Goal: Task Accomplishment & Management: Manage account settings

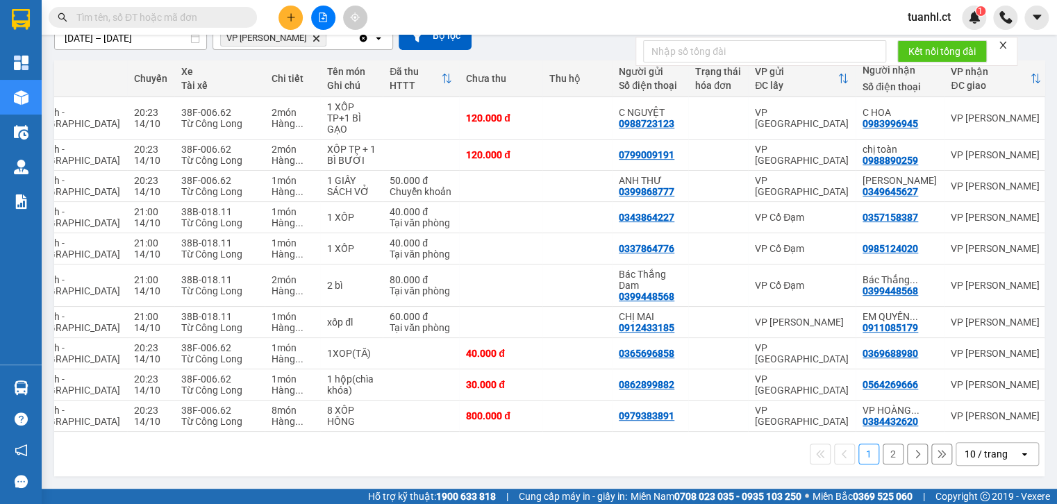
scroll to position [0, 162]
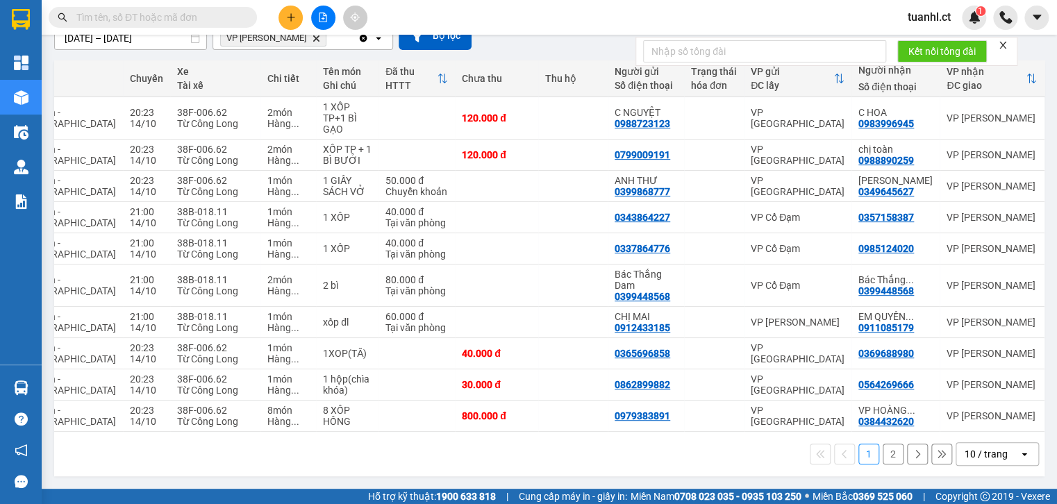
click at [882, 461] on button "2" at bounding box center [892, 454] width 21 height 21
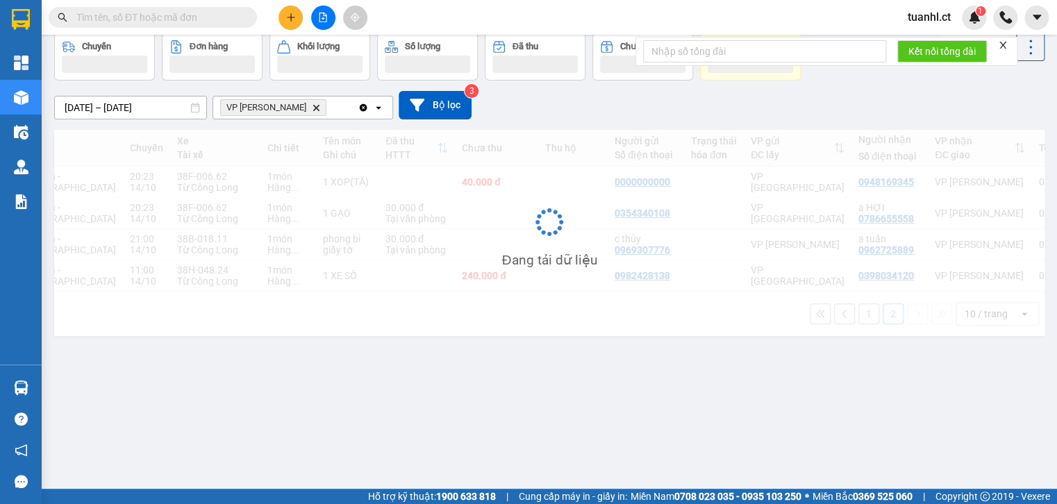
scroll to position [64, 0]
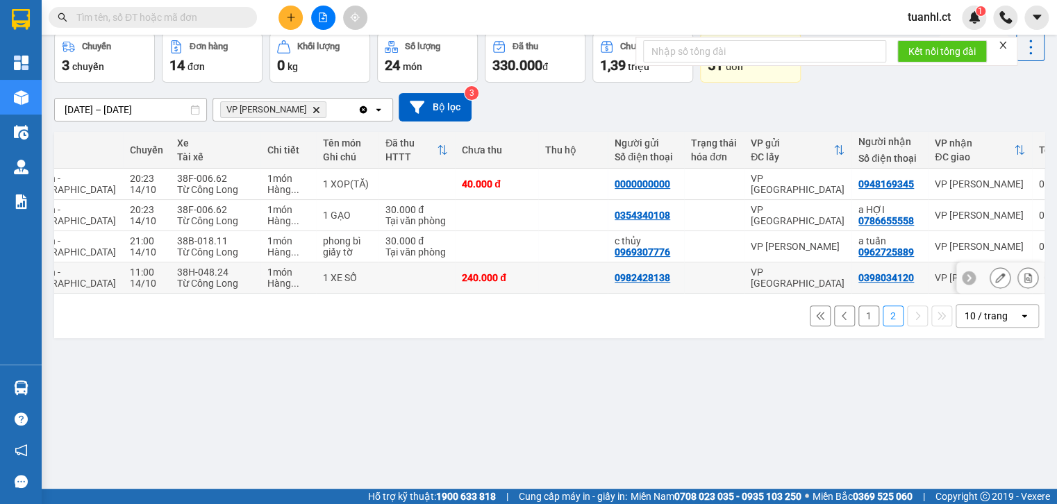
click at [267, 278] on div "Hàng ..." at bounding box center [288, 283] width 42 height 11
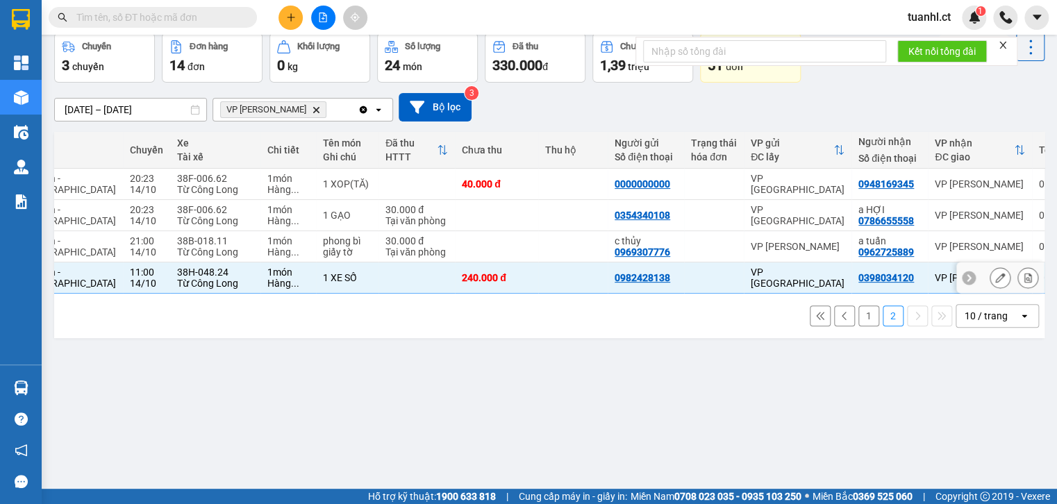
checkbox input "true"
click at [267, 236] on div "1 món" at bounding box center [288, 240] width 42 height 11
checkbox input "true"
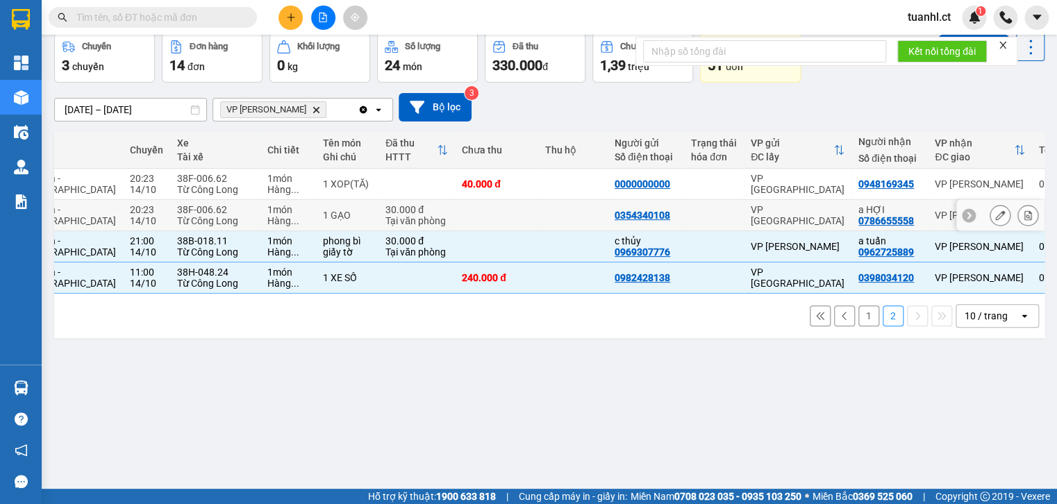
click at [269, 212] on td "1 món Hàng ..." at bounding box center [288, 215] width 56 height 31
checkbox input "true"
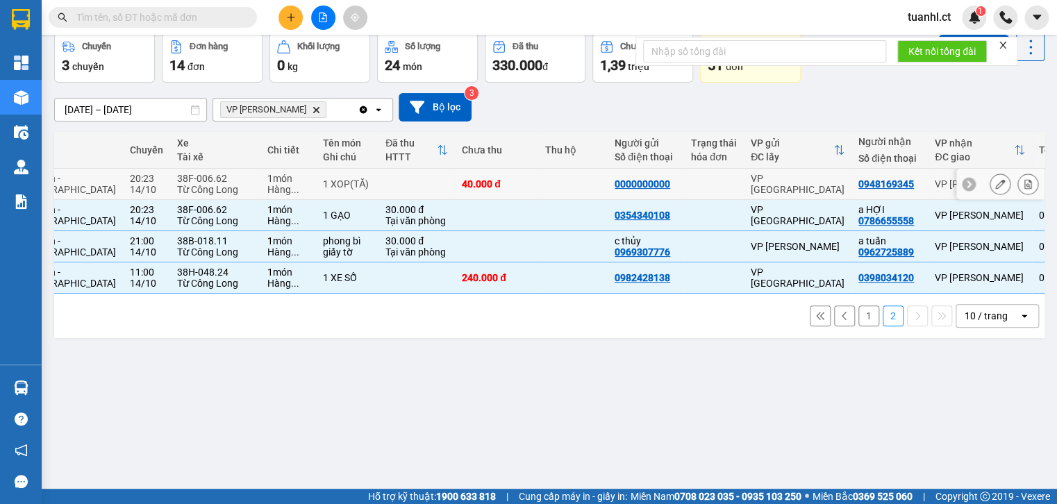
click at [323, 186] on div "1 XOP(TĂ)" at bounding box center [347, 183] width 49 height 11
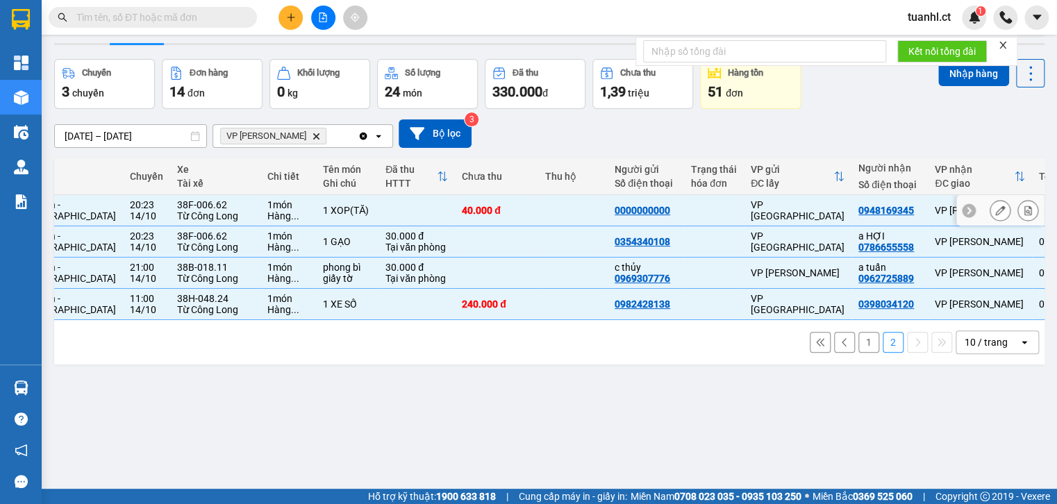
scroll to position [0, 0]
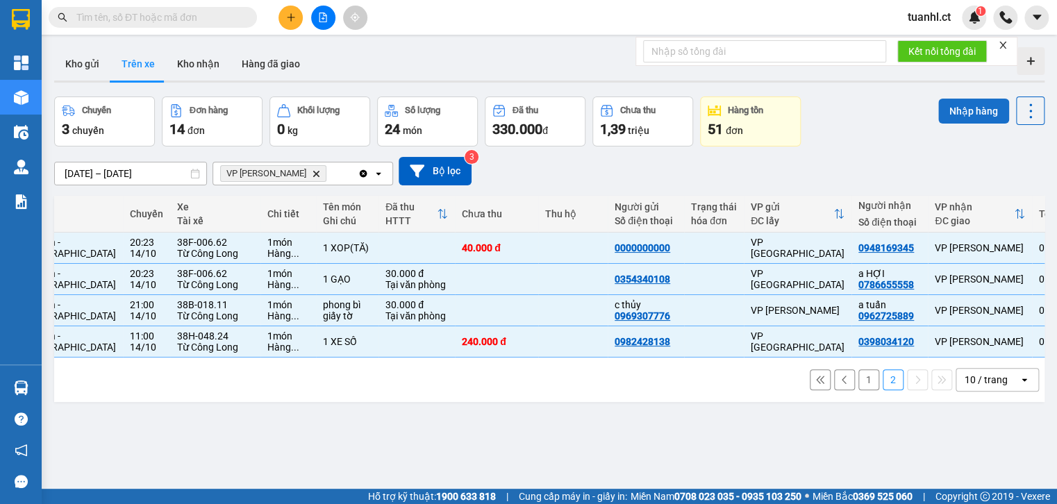
click at [953, 110] on button "Nhập hàng" at bounding box center [973, 111] width 71 height 25
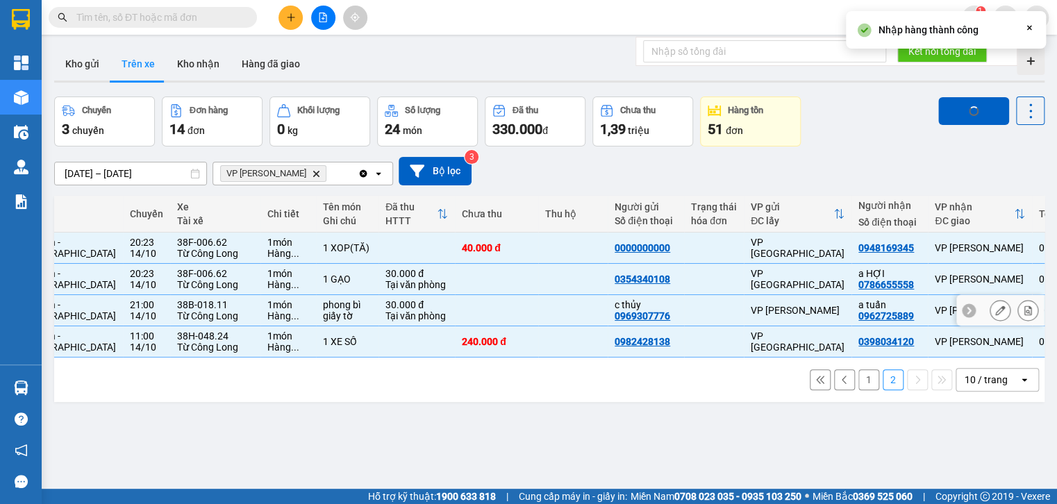
checkbox input "false"
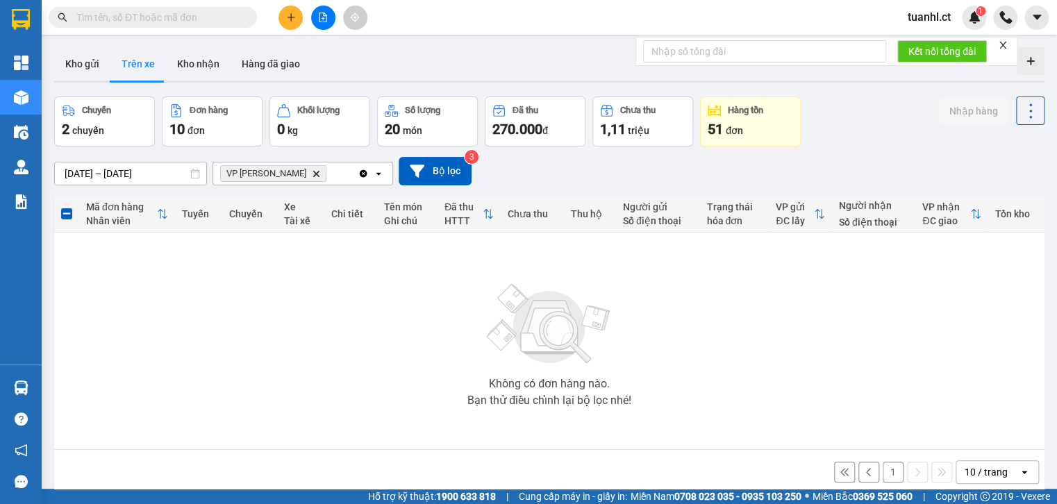
click at [885, 475] on button "1" at bounding box center [892, 472] width 21 height 21
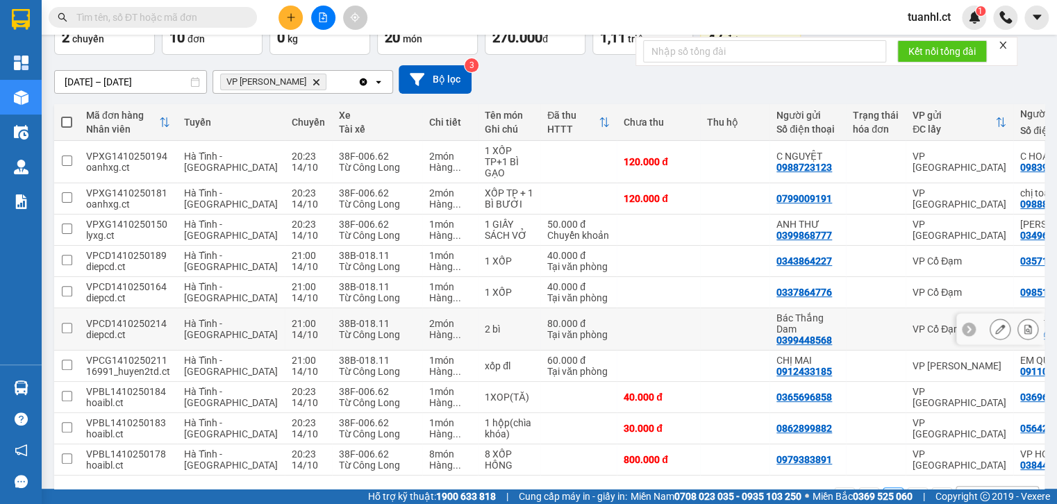
scroll to position [139, 0]
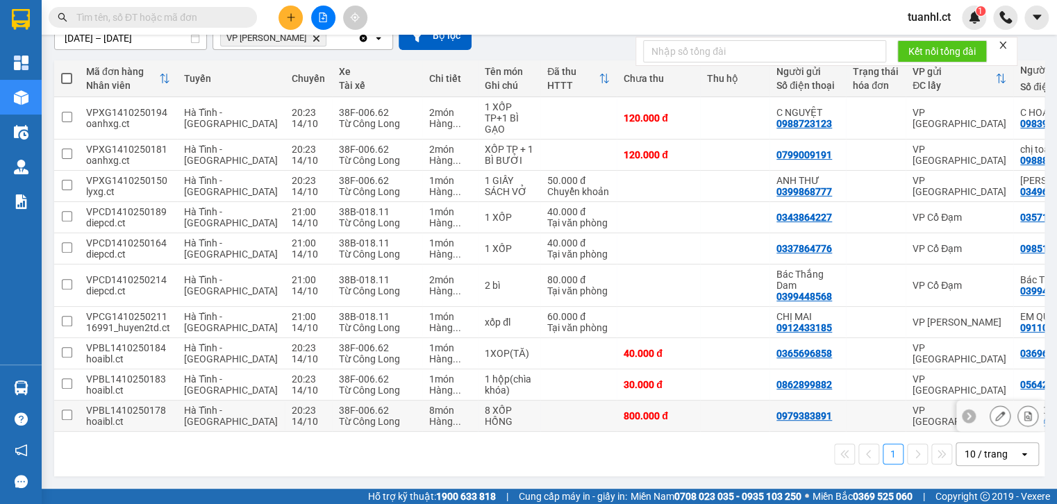
click at [236, 404] on td "Hà Tĩnh - [GEOGRAPHIC_DATA]" at bounding box center [231, 416] width 108 height 31
checkbox input "true"
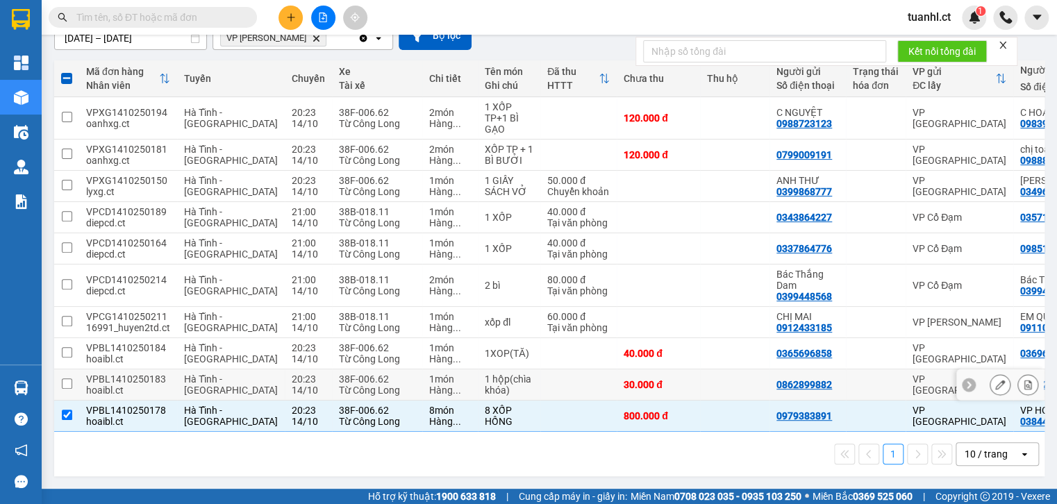
click at [235, 385] on div "Hà Tĩnh - [GEOGRAPHIC_DATA]" at bounding box center [231, 385] width 94 height 22
checkbox input "true"
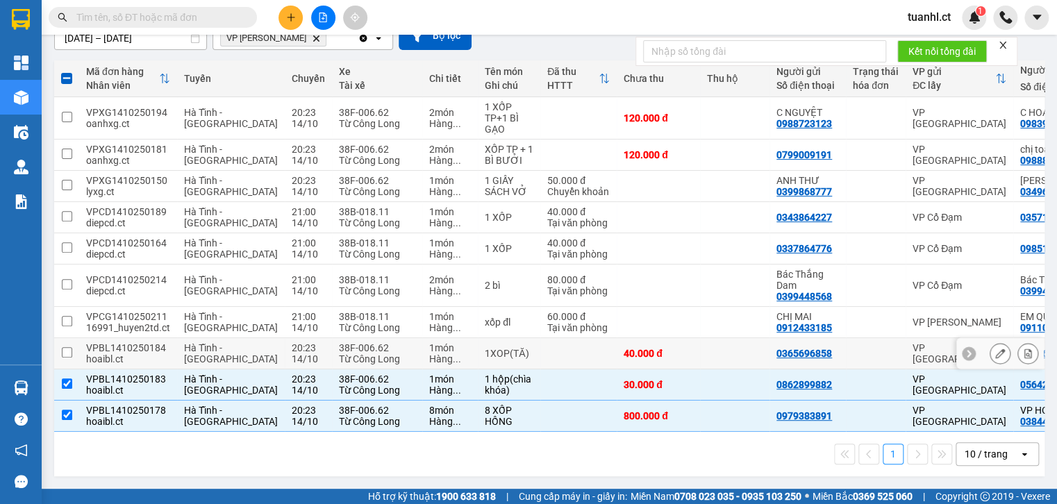
click at [292, 355] on div "14/10" at bounding box center [308, 358] width 33 height 11
checkbox input "true"
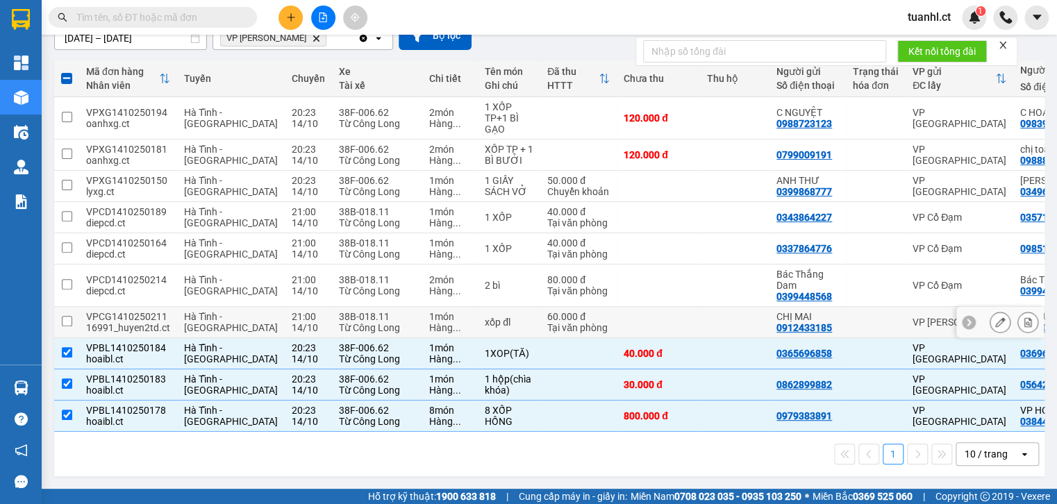
click at [292, 311] on div "21:00" at bounding box center [308, 316] width 33 height 11
checkbox input "true"
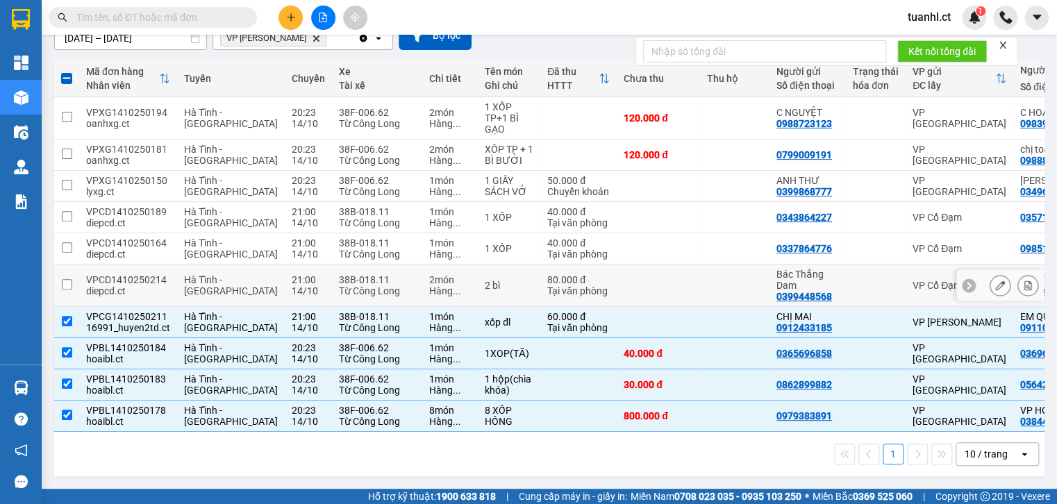
click at [285, 294] on td "21:00 [DATE]" at bounding box center [308, 286] width 47 height 42
checkbox input "true"
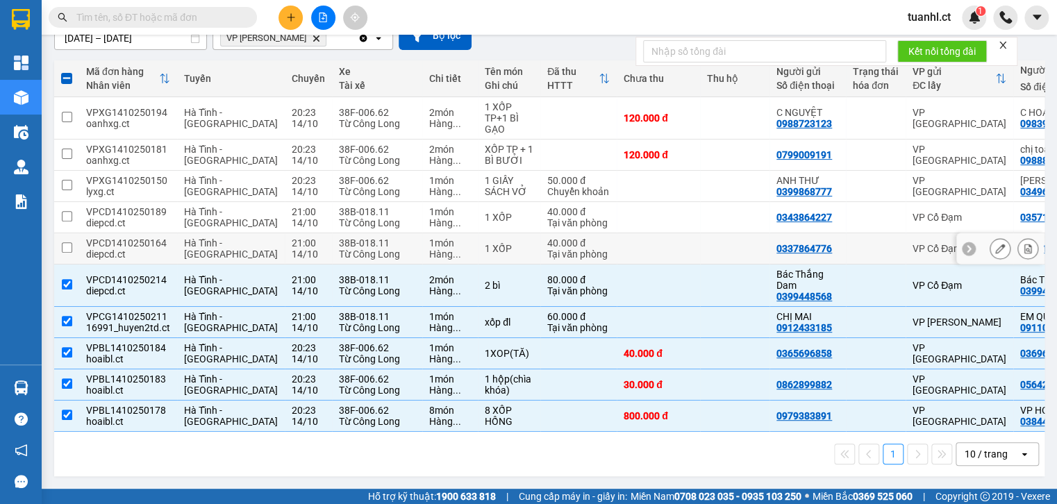
click at [339, 242] on div "38B-018.11" at bounding box center [377, 242] width 76 height 11
checkbox input "true"
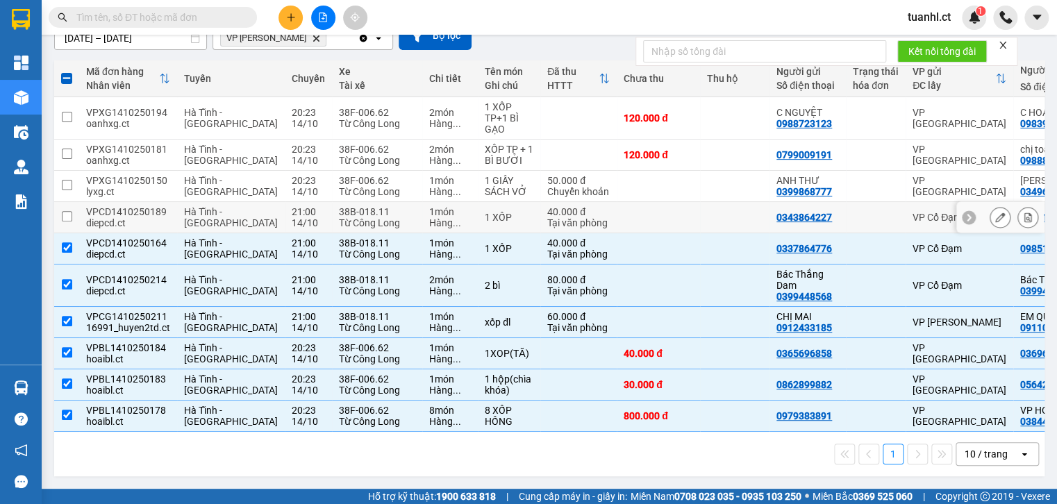
click at [339, 217] on div "Từ Công Long" at bounding box center [377, 222] width 76 height 11
checkbox input "true"
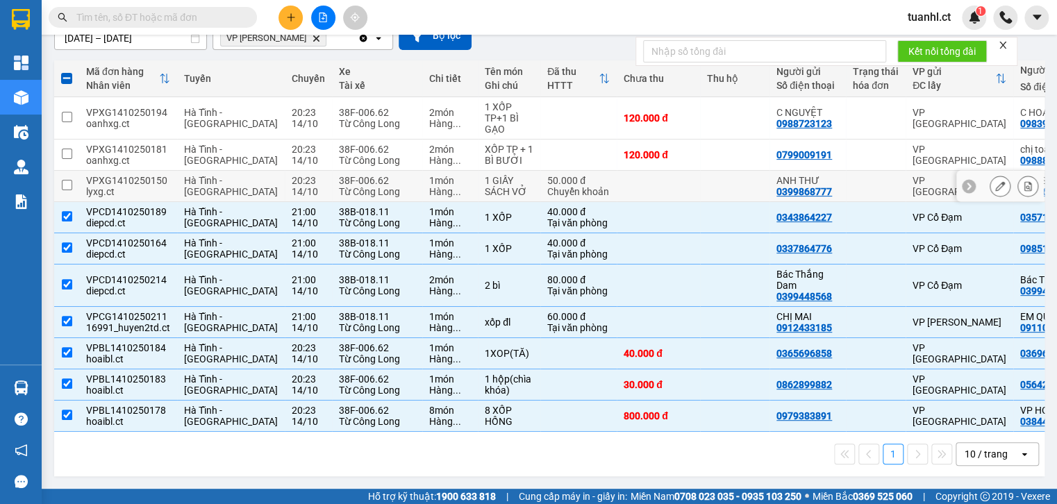
click at [339, 186] on div "Từ Công Long" at bounding box center [377, 191] width 76 height 11
checkbox input "true"
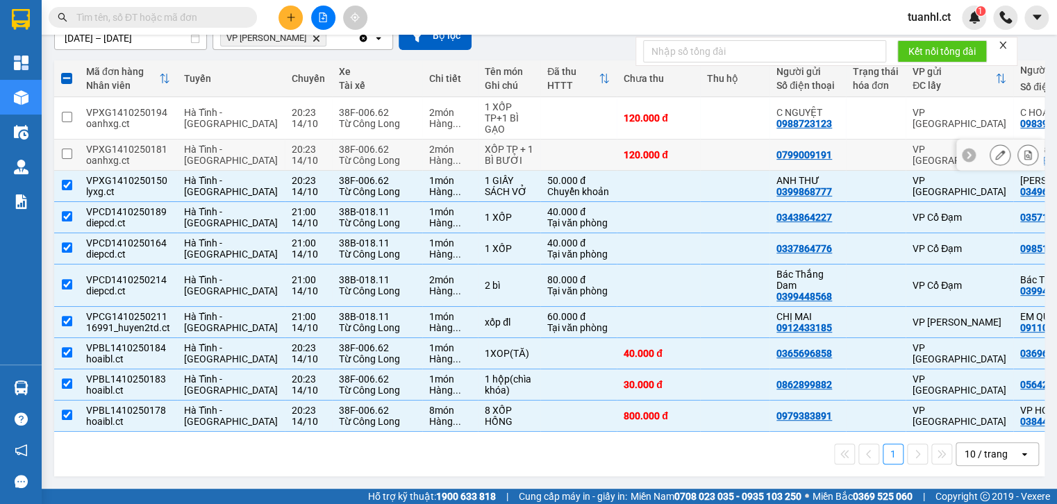
click at [339, 155] on div "Từ Công Long" at bounding box center [377, 160] width 76 height 11
checkbox input "true"
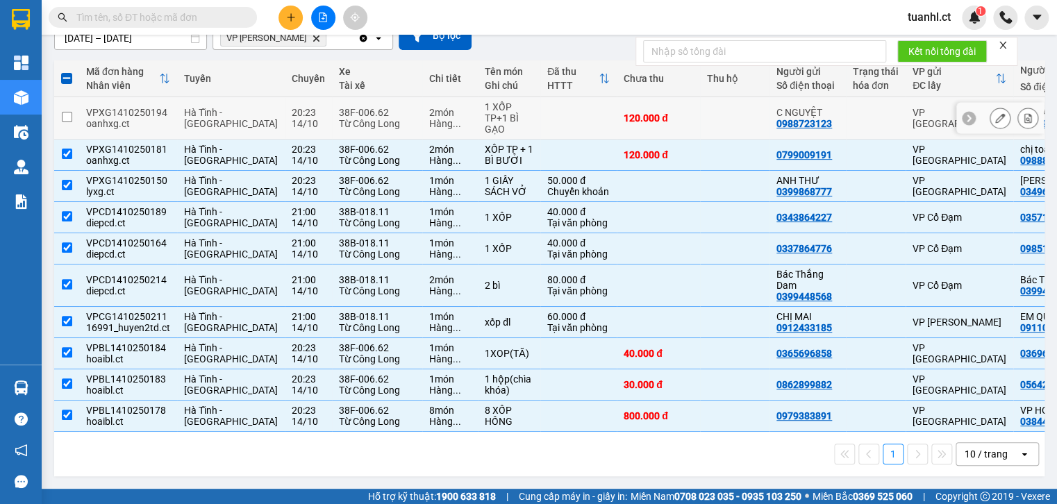
click at [332, 130] on td "38F-006.62 Từ Công Long" at bounding box center [377, 118] width 90 height 42
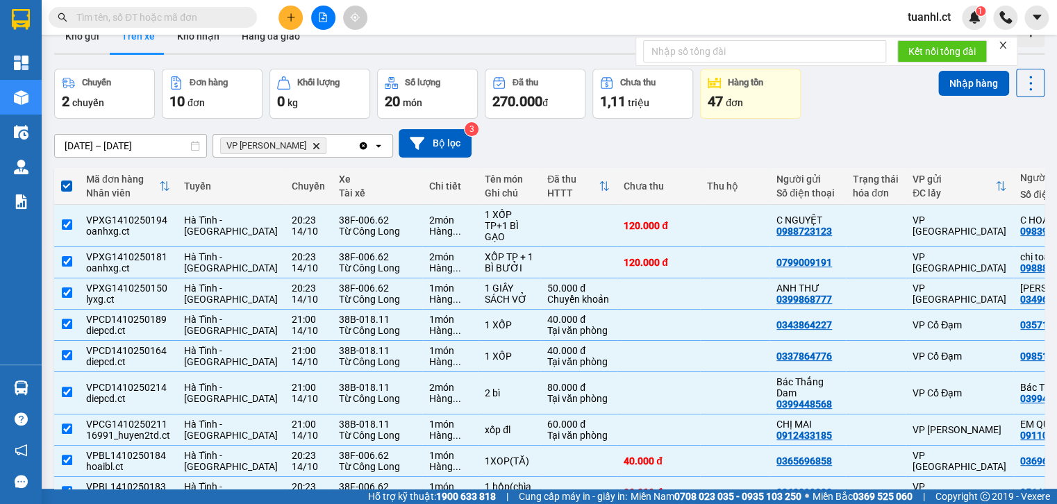
scroll to position [28, 0]
click at [969, 94] on button "Nhập hàng" at bounding box center [973, 83] width 71 height 25
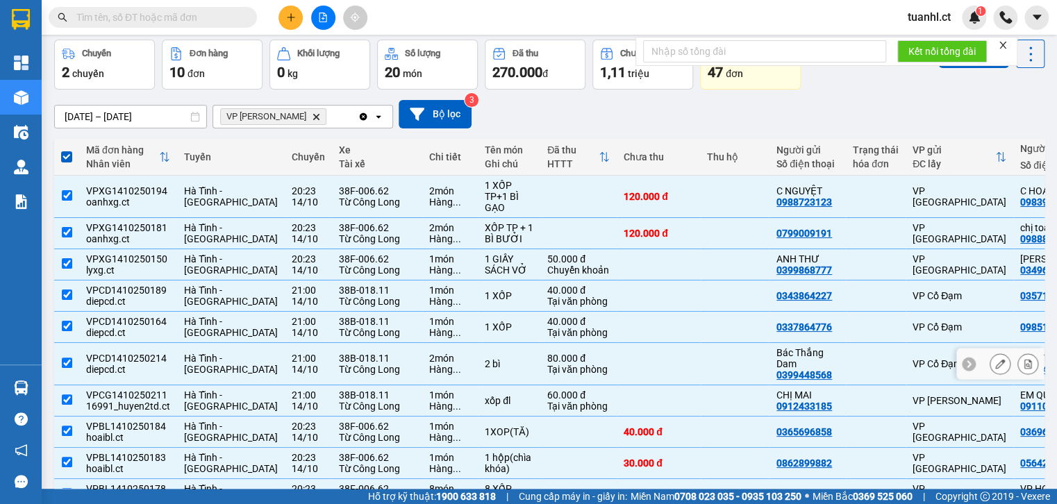
scroll to position [83, 0]
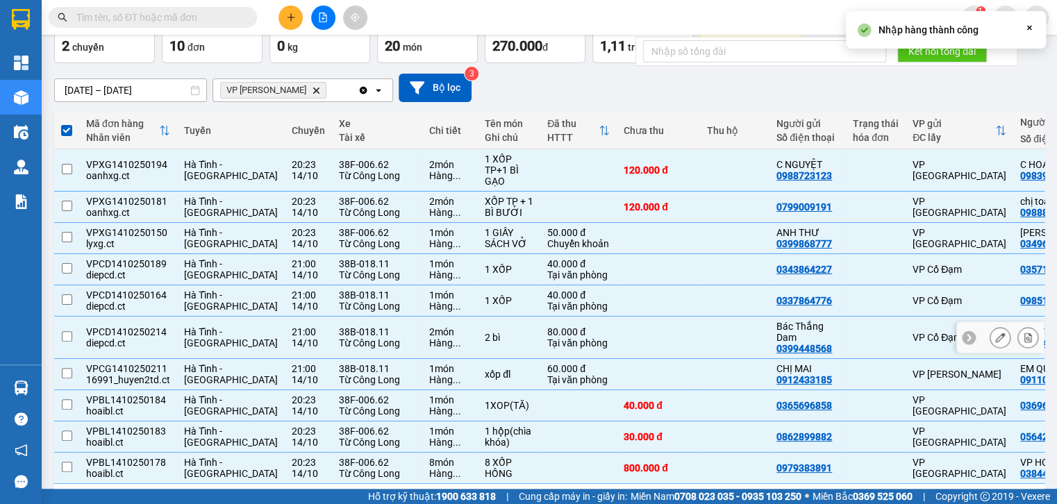
checkbox input "false"
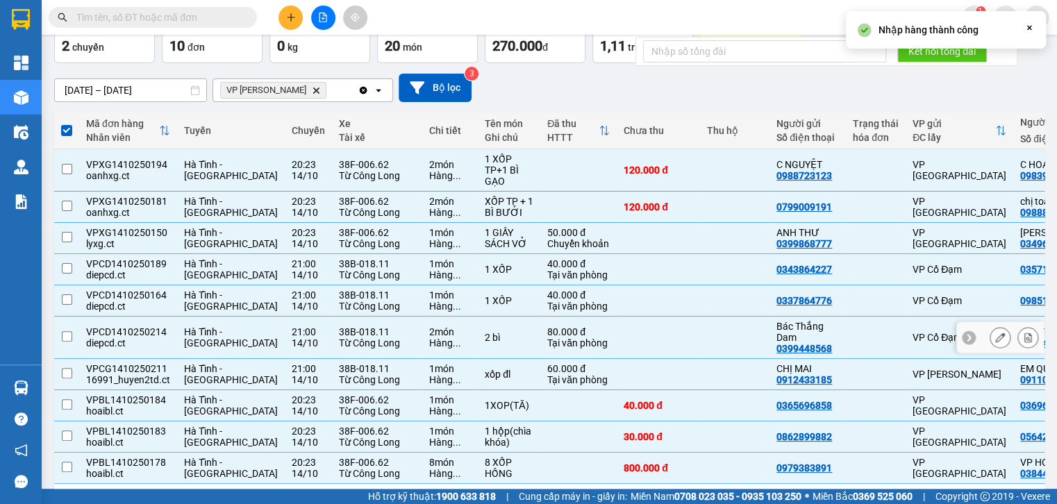
checkbox input "false"
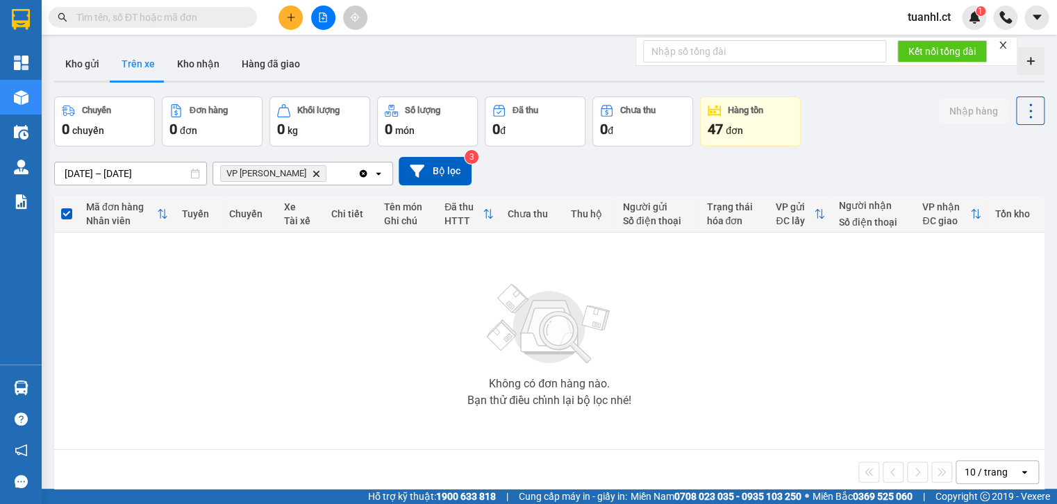
scroll to position [0, 0]
click at [199, 60] on button "Kho nhận" at bounding box center [198, 63] width 65 height 33
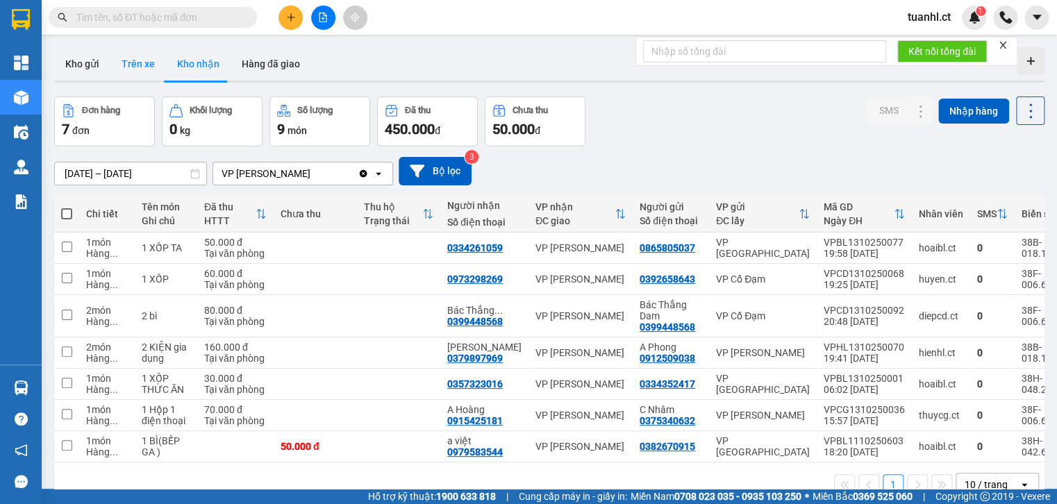
click at [124, 60] on button "Trên xe" at bounding box center [138, 63] width 56 height 33
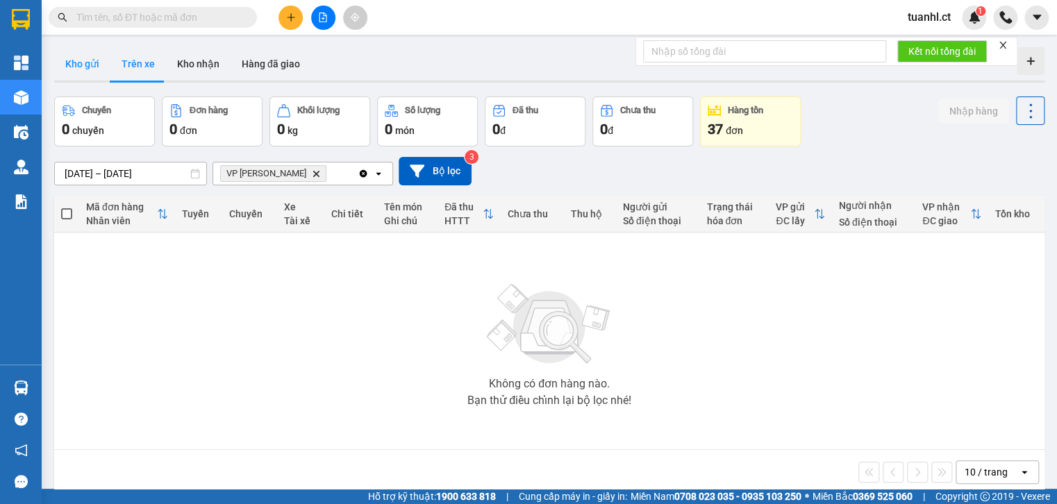
click at [76, 68] on button "Kho gửi" at bounding box center [82, 63] width 56 height 33
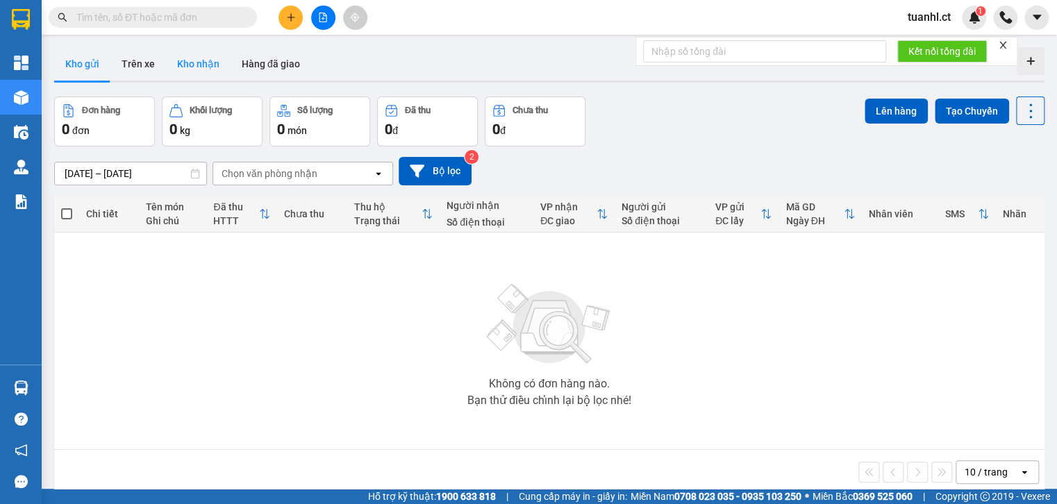
click at [202, 67] on button "Kho nhận" at bounding box center [198, 63] width 65 height 33
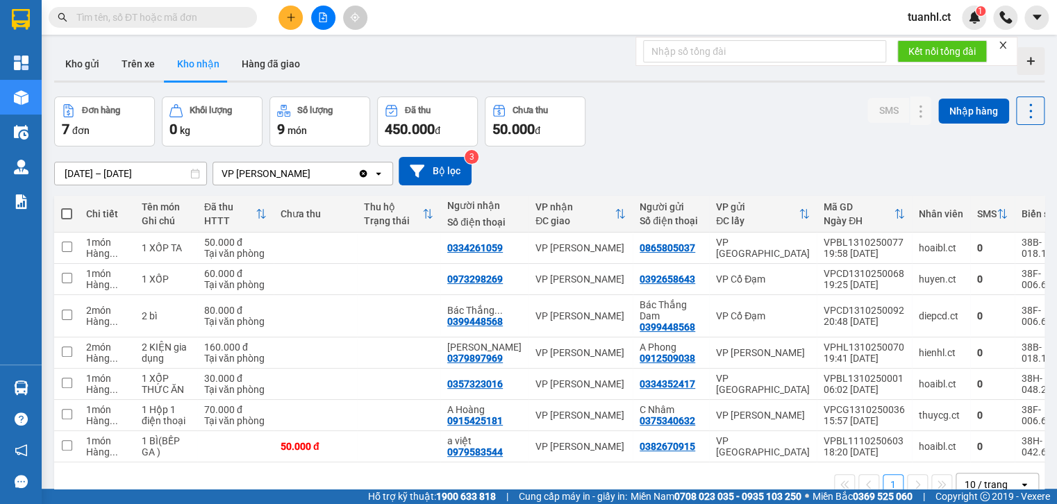
click at [139, 176] on input "[DATE] – [DATE]" at bounding box center [130, 173] width 151 height 22
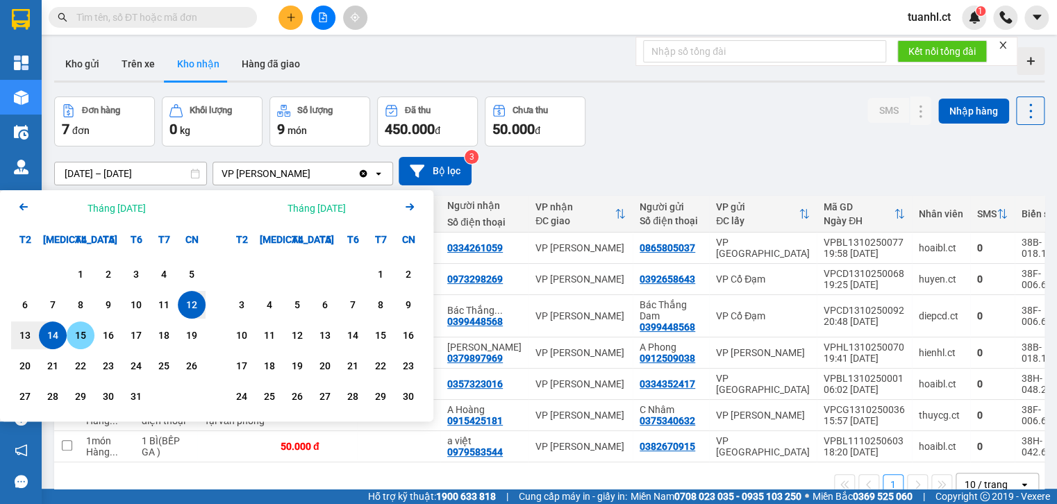
click at [77, 330] on div "15" at bounding box center [80, 335] width 19 height 17
click at [50, 330] on div "14" at bounding box center [52, 335] width 19 height 17
type input "[DATE] – [DATE]"
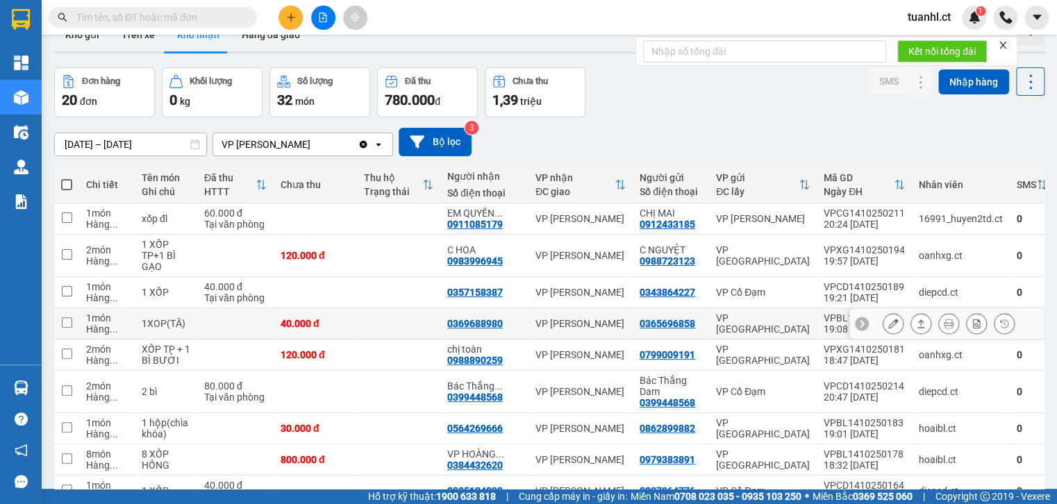
scroll to position [56, 0]
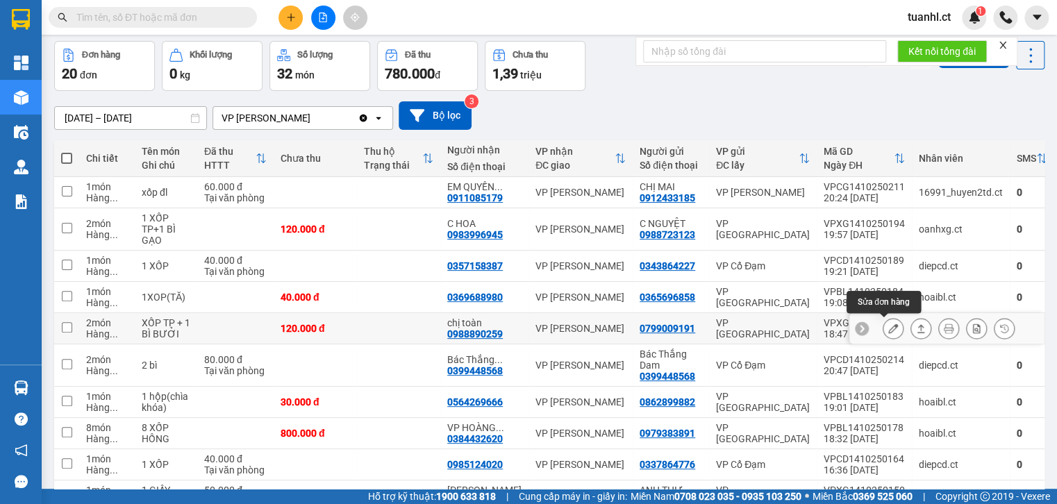
click at [888, 328] on icon at bounding box center [893, 329] width 10 height 10
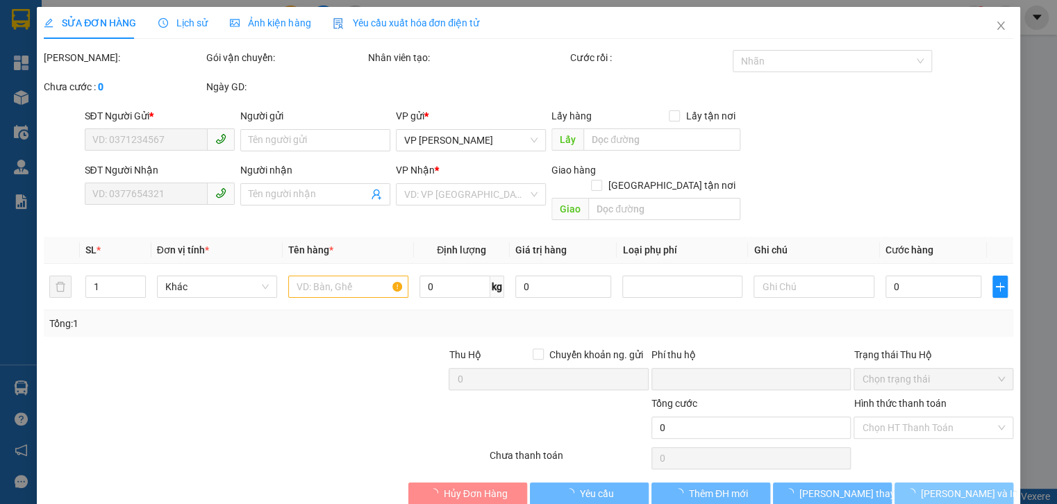
type input "0799009191"
type input "0988890259"
type input "chị toàn"
type input "0"
type input "120.000"
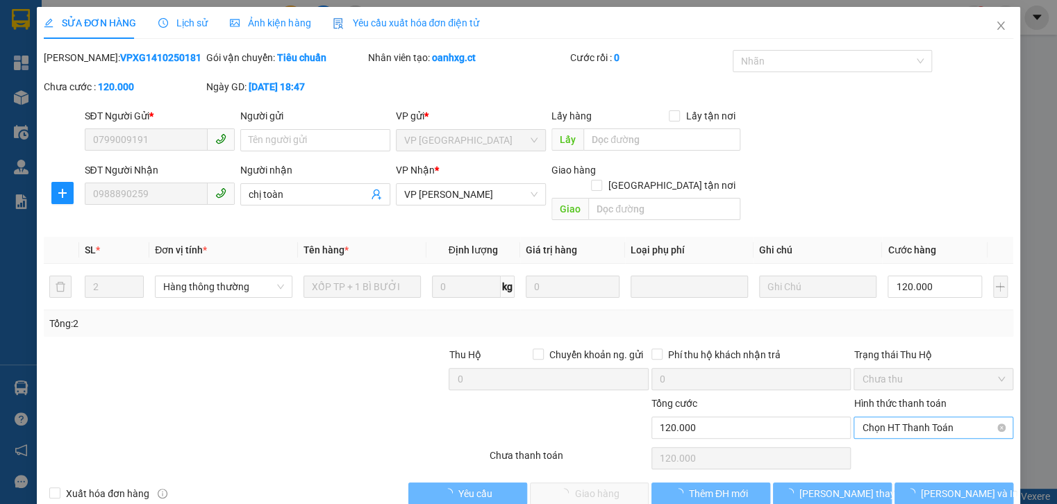
click at [901, 417] on span "Chọn HT Thanh Toán" at bounding box center [933, 427] width 142 height 21
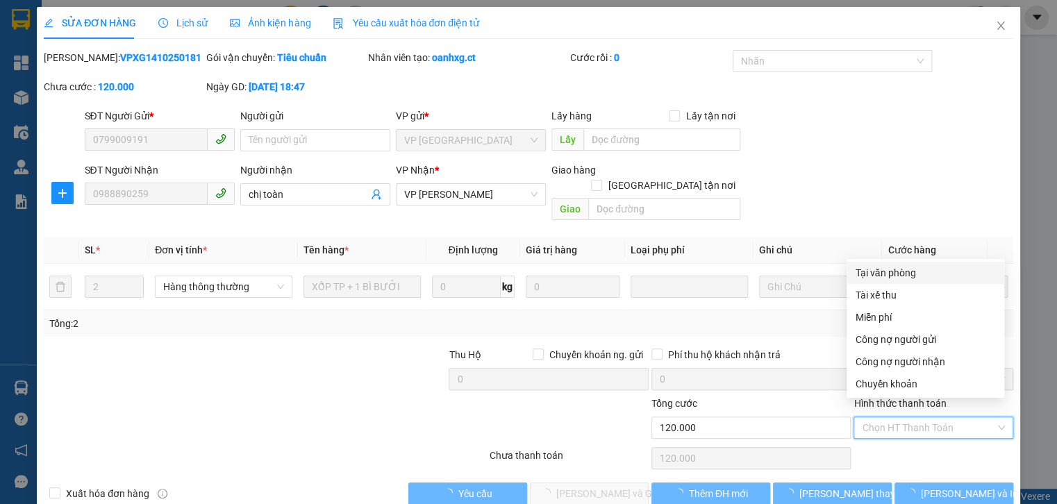
click at [872, 275] on div "Tại văn phòng" at bounding box center [925, 272] width 141 height 15
type input "0"
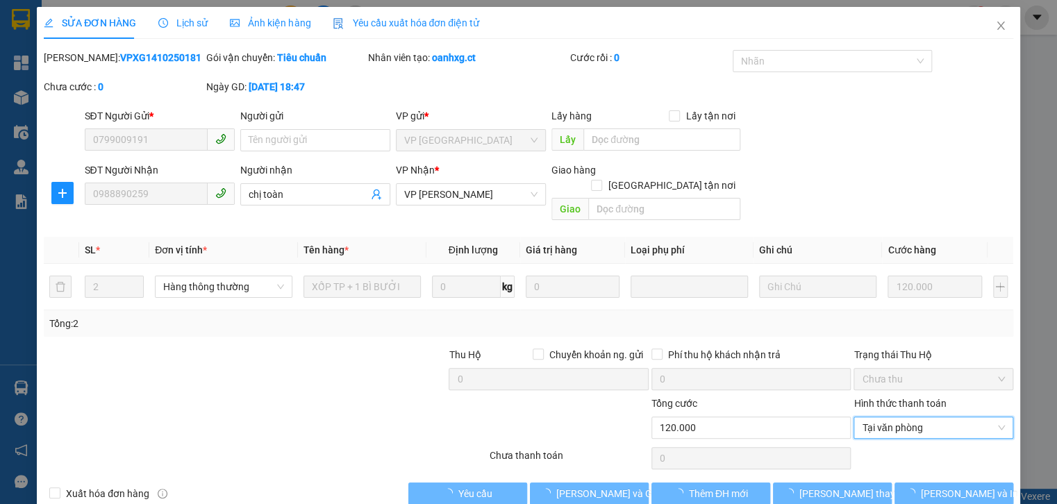
click at [598, 494] on div "SỬA ĐƠN HÀNG Lịch sử Ảnh kiện hàng Yêu cầu xuất hóa đơn điện tử Total Paid Fee …" at bounding box center [528, 261] width 982 height 508
click at [600, 486] on span "[PERSON_NAME] và Giao hàng" at bounding box center [622, 493] width 133 height 15
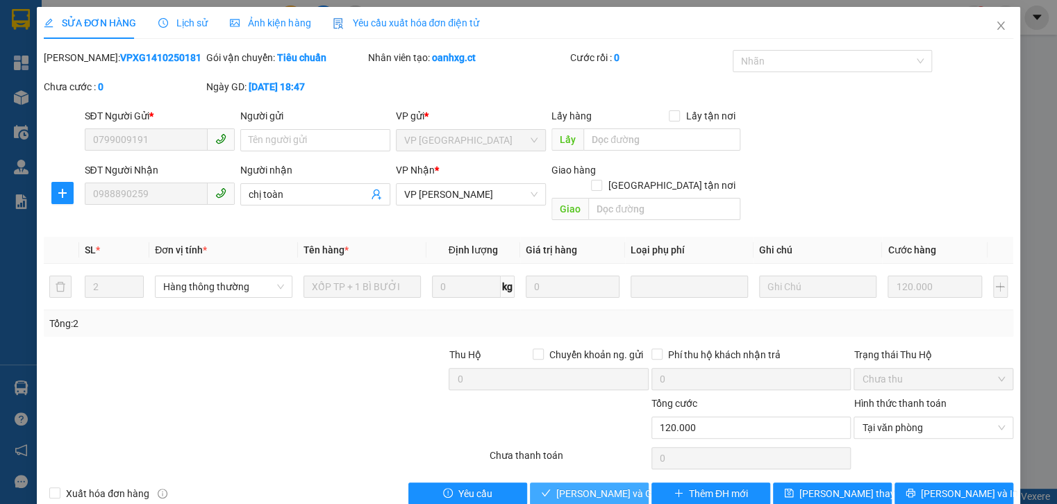
click at [578, 486] on span "[PERSON_NAME] và Giao hàng" at bounding box center [622, 493] width 133 height 15
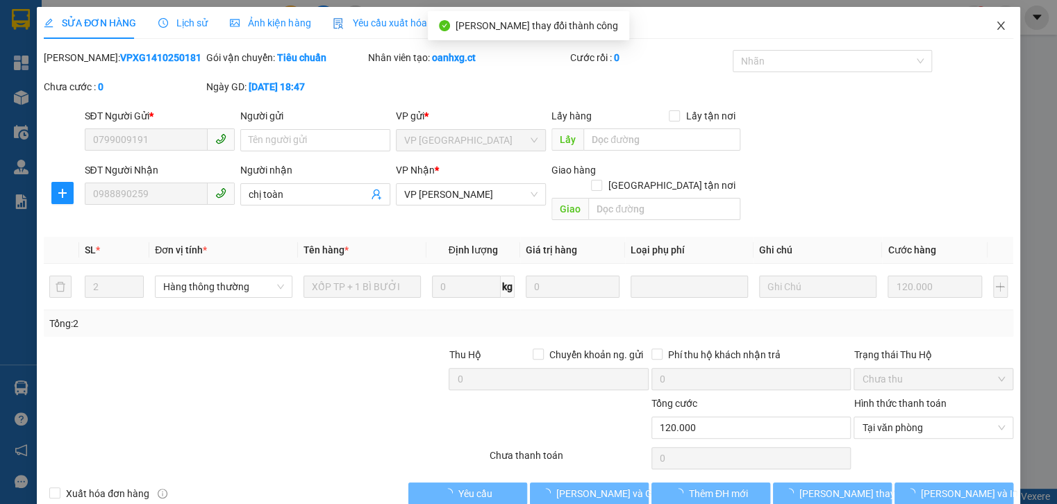
click at [994, 20] on span "Close" at bounding box center [1000, 26] width 39 height 39
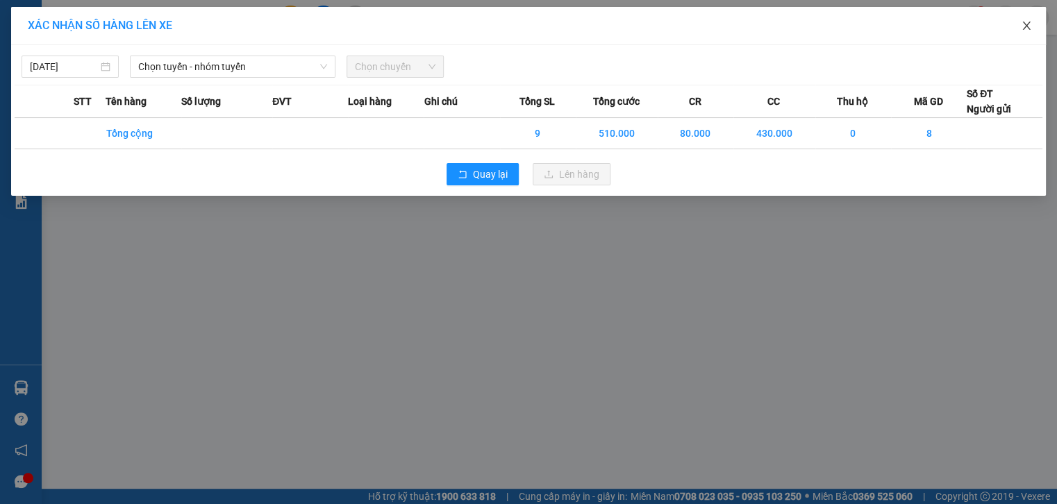
click at [1024, 31] on icon "close" at bounding box center [1026, 25] width 11 height 11
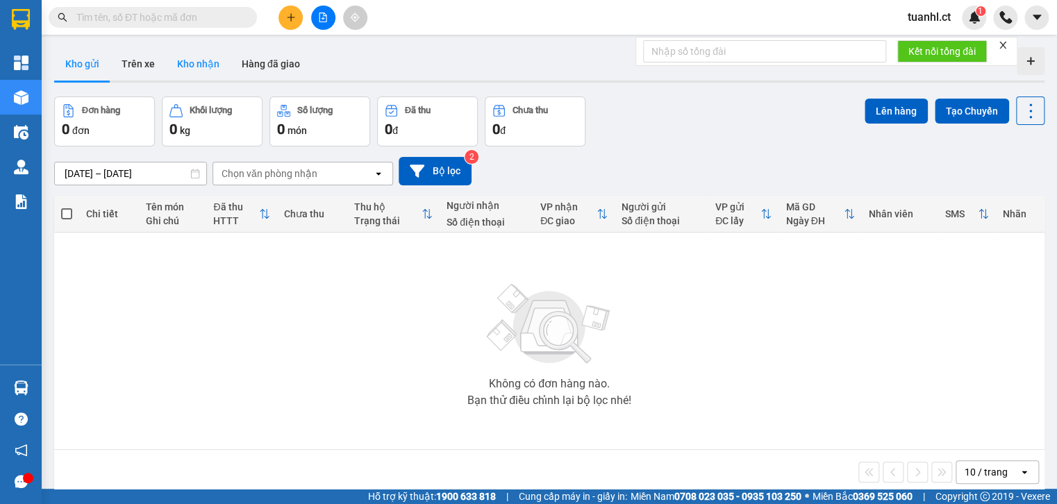
click at [212, 67] on button "Kho nhận" at bounding box center [198, 63] width 65 height 33
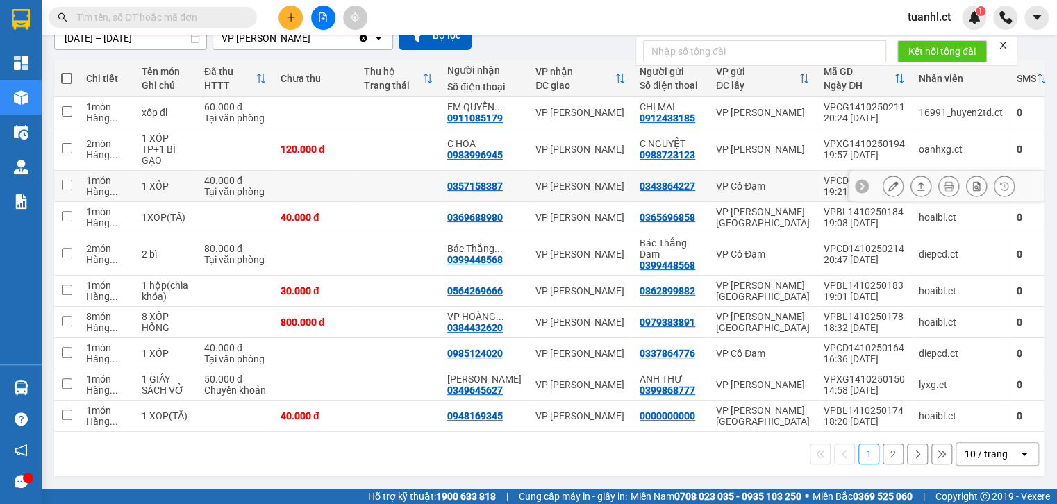
scroll to position [139, 0]
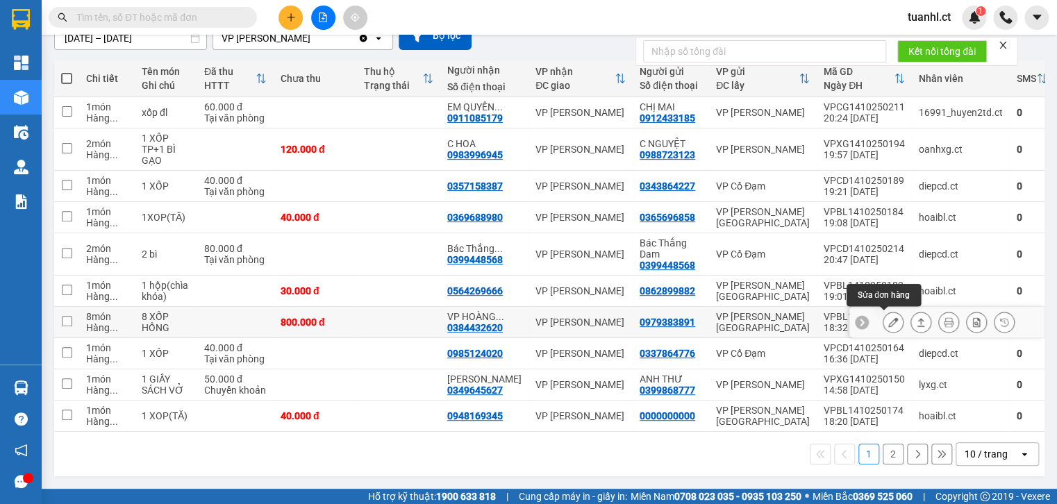
click at [888, 318] on icon at bounding box center [893, 322] width 10 height 10
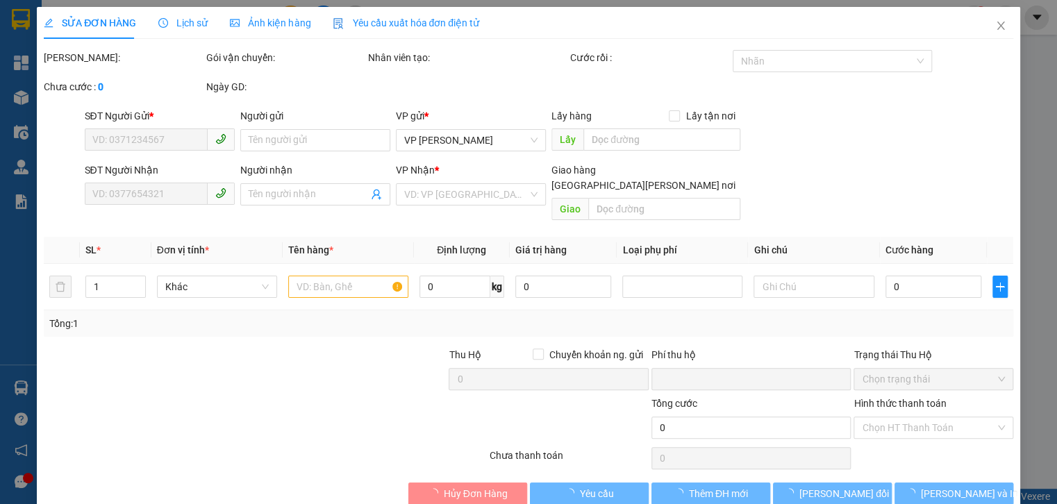
type input "0979383891"
type input "0384432620"
type input "VP HOÀNG LIỆT THU CƯỚC N13/10"
type input "0"
type input "800.000"
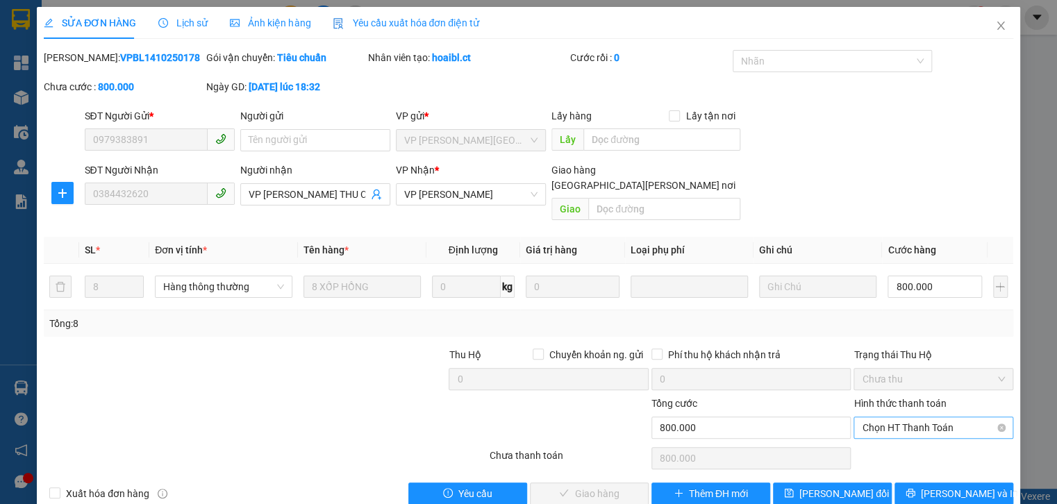
click at [901, 418] on span "Chọn HT Thanh Toán" at bounding box center [933, 427] width 142 height 21
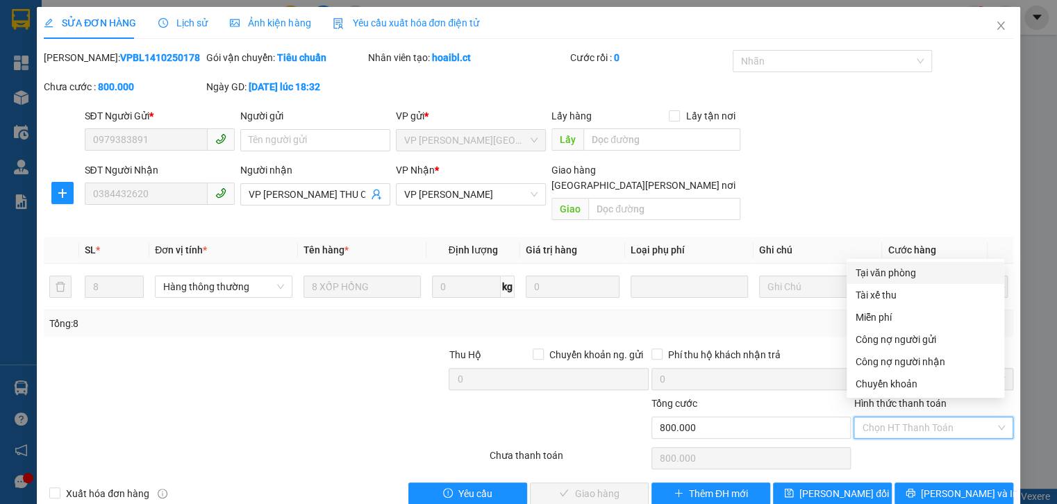
click at [878, 268] on div "Tại văn phòng" at bounding box center [925, 272] width 141 height 15
type input "0"
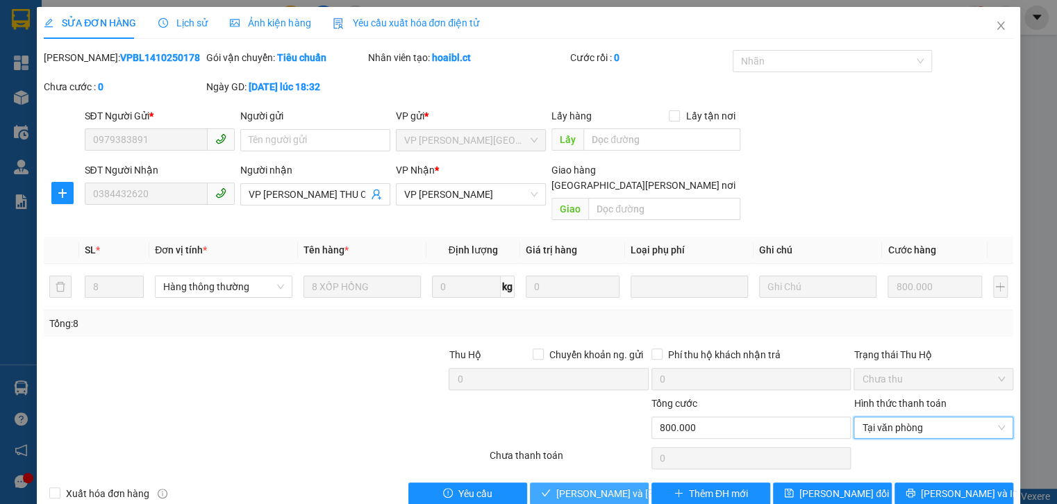
click at [608, 486] on span "[PERSON_NAME] và Giao hàng" at bounding box center [649, 493] width 187 height 15
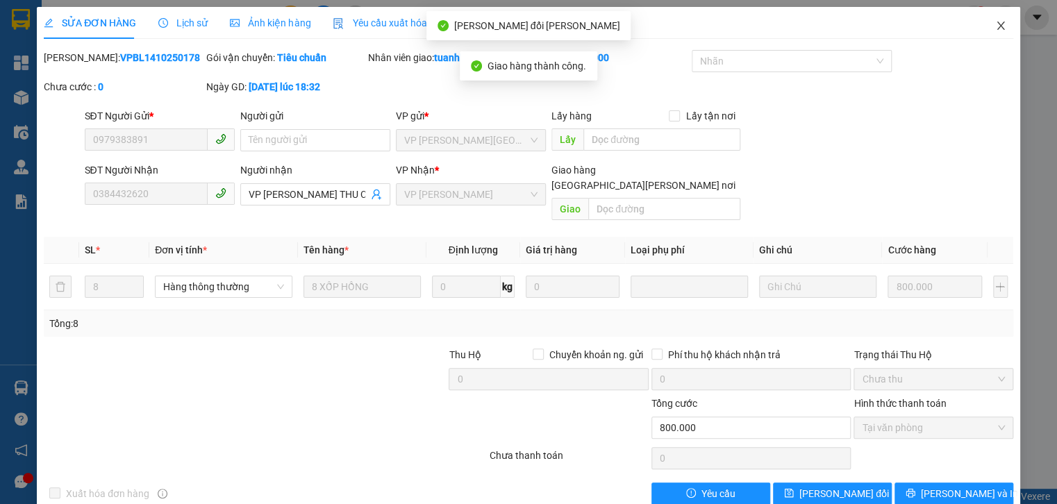
click at [996, 30] on icon "close" at bounding box center [1000, 26] width 8 height 8
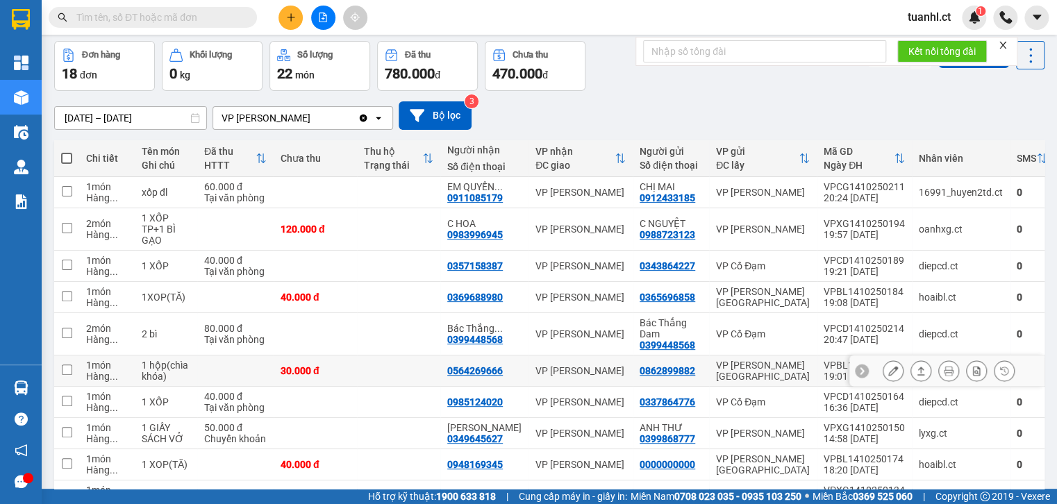
scroll to position [111, 0]
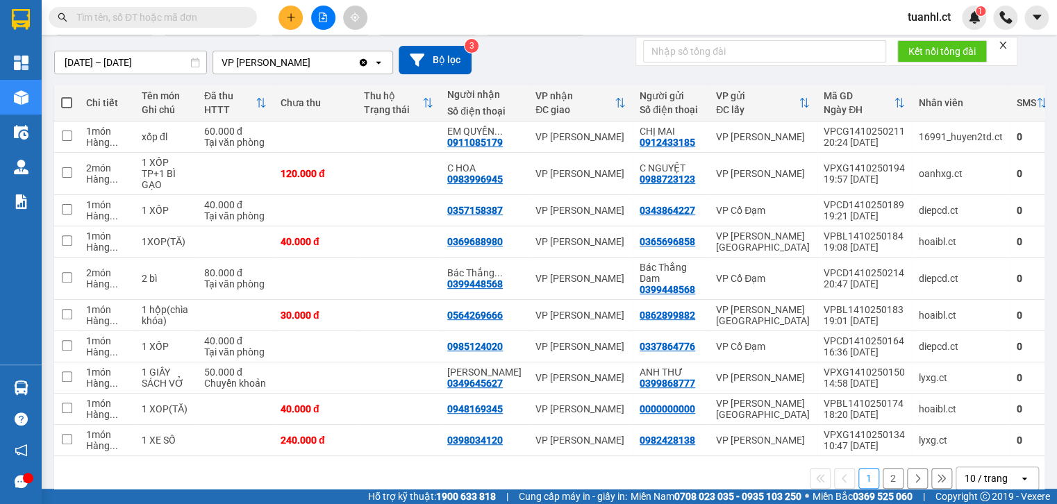
click at [882, 479] on button "2" at bounding box center [892, 478] width 21 height 21
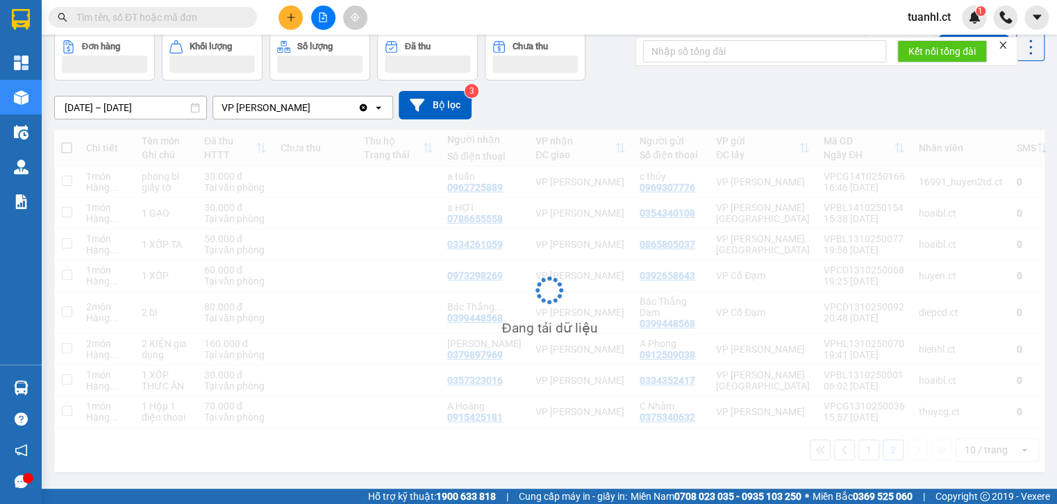
scroll to position [65, 0]
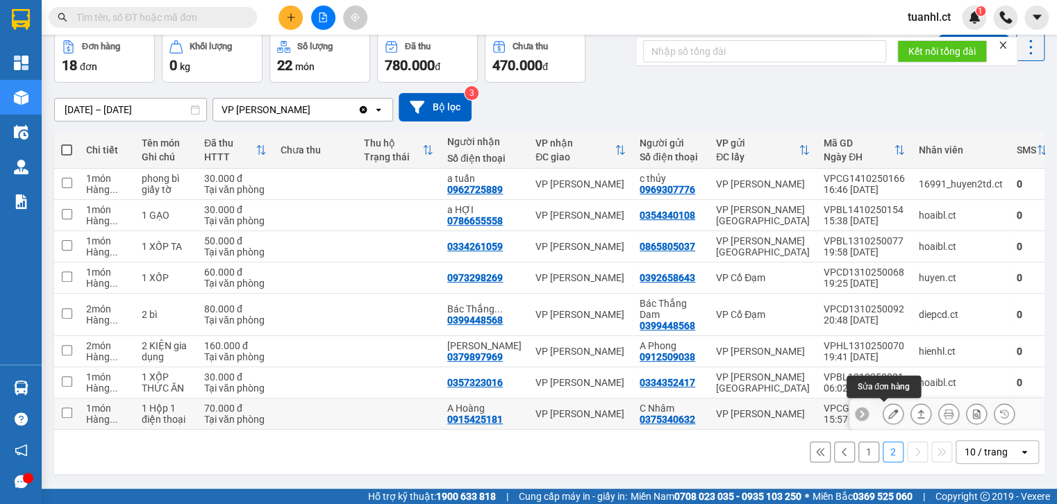
click at [888, 409] on icon at bounding box center [893, 414] width 10 height 10
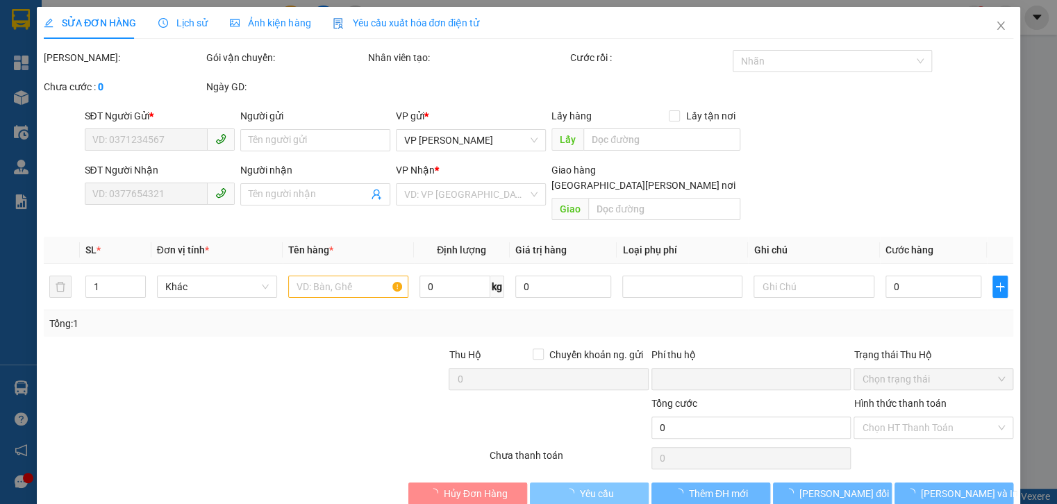
type input "0375340632"
type input "C Nhâm"
type input "0915425181"
type input "A Hoàng"
type input "0"
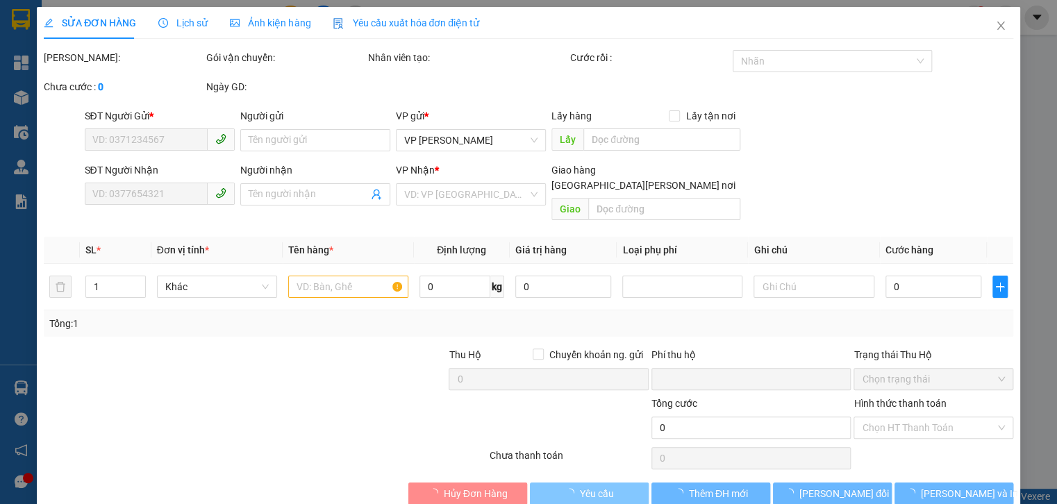
type input "70.000"
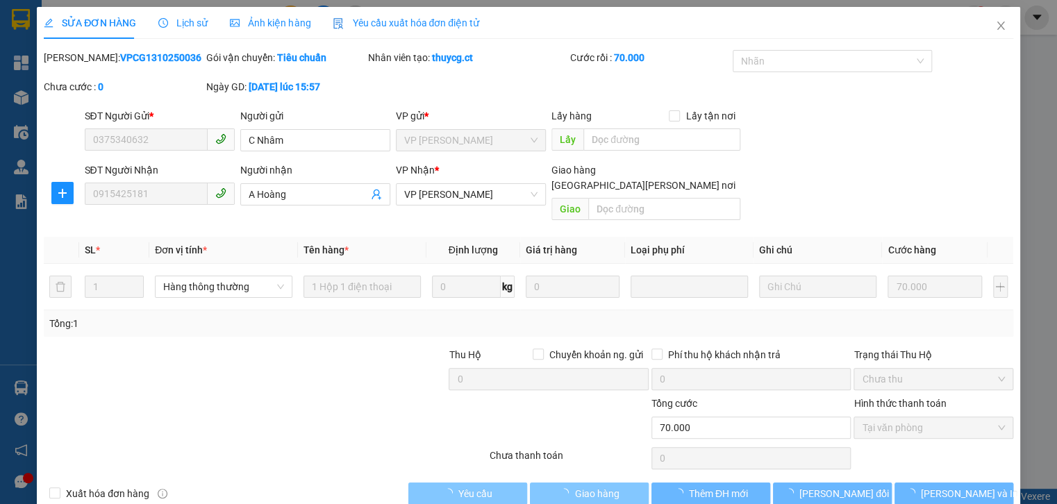
click at [591, 486] on span "Giao hàng" at bounding box center [596, 493] width 44 height 15
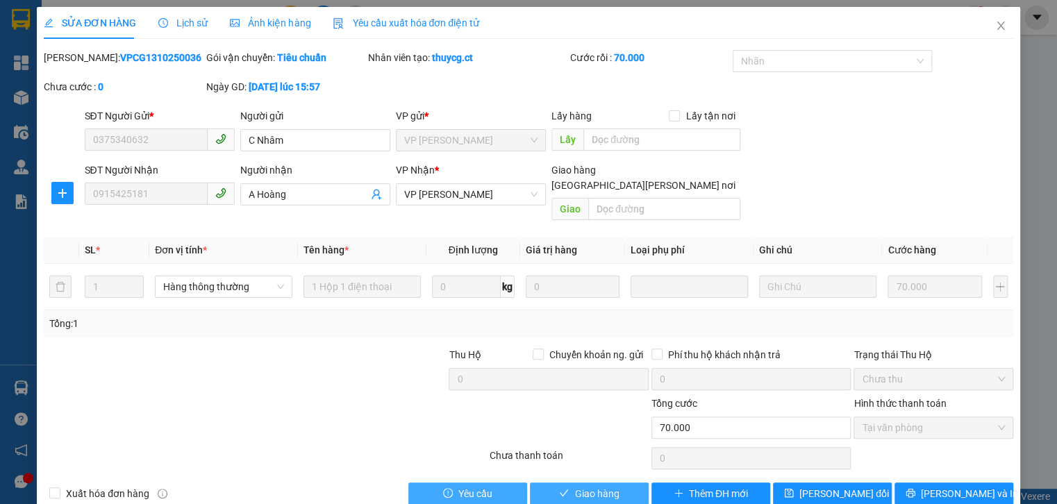
click at [591, 486] on span "Giao hàng" at bounding box center [596, 493] width 44 height 15
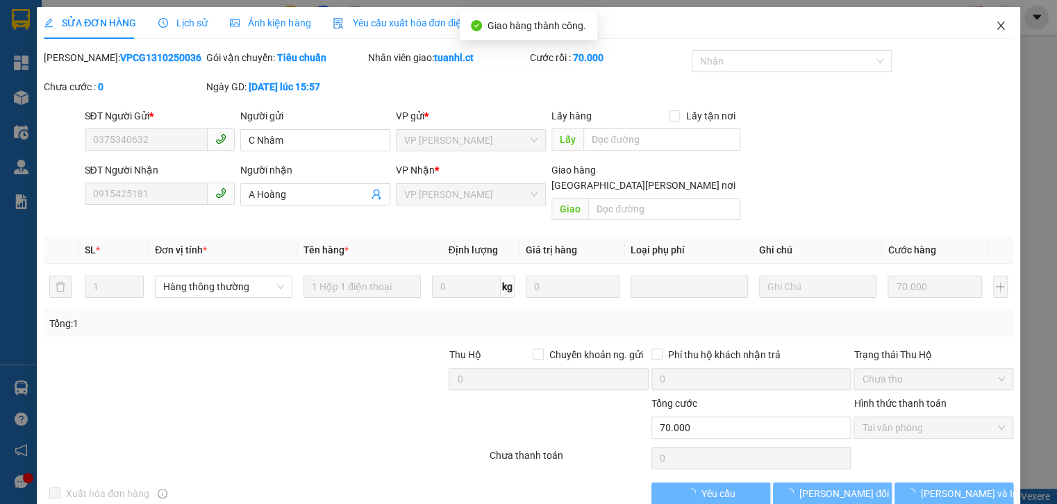
click at [996, 26] on icon "close" at bounding box center [1000, 26] width 8 height 8
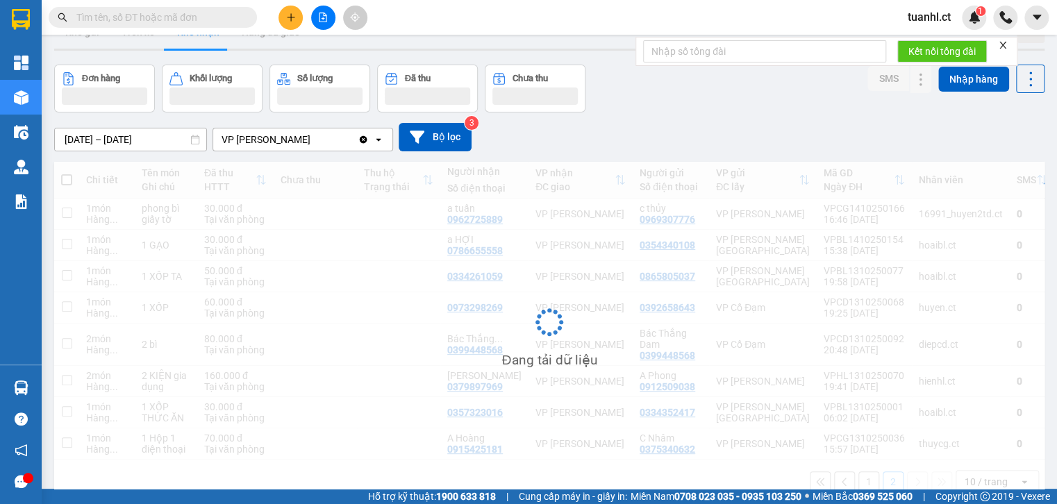
scroll to position [64, 0]
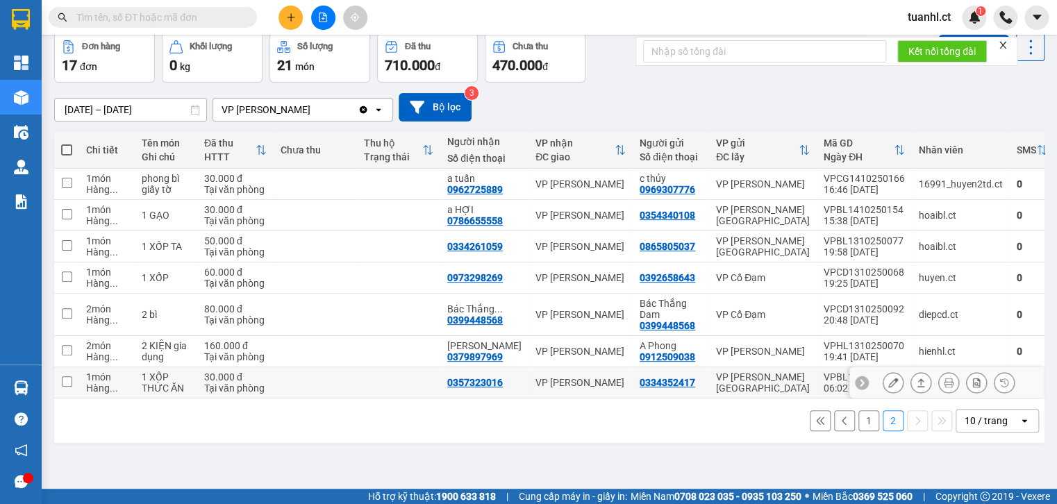
click at [883, 385] on button at bounding box center [892, 383] width 19 height 24
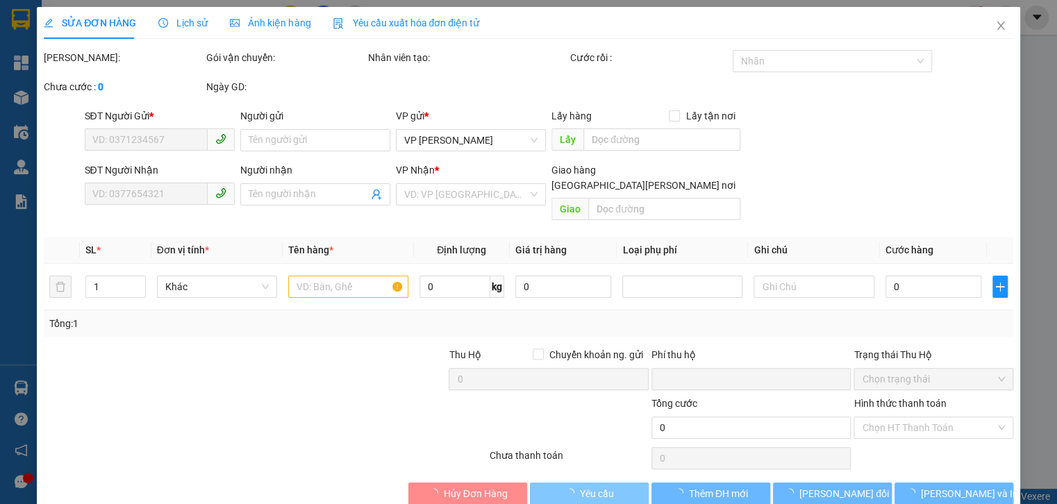
type input "0334352417"
type input "0357323016"
type input "0"
type input "30.000"
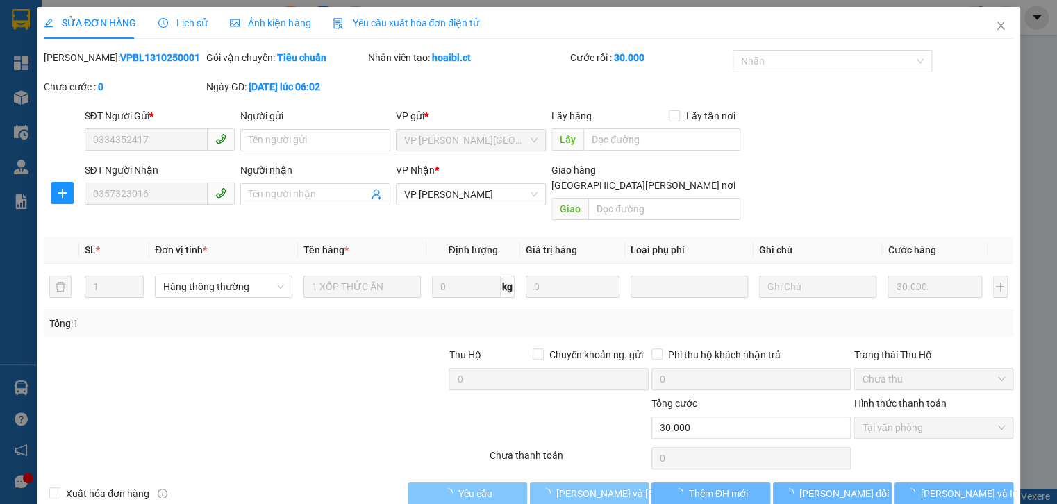
click at [601, 486] on span "[PERSON_NAME] và Giao hàng" at bounding box center [649, 493] width 187 height 15
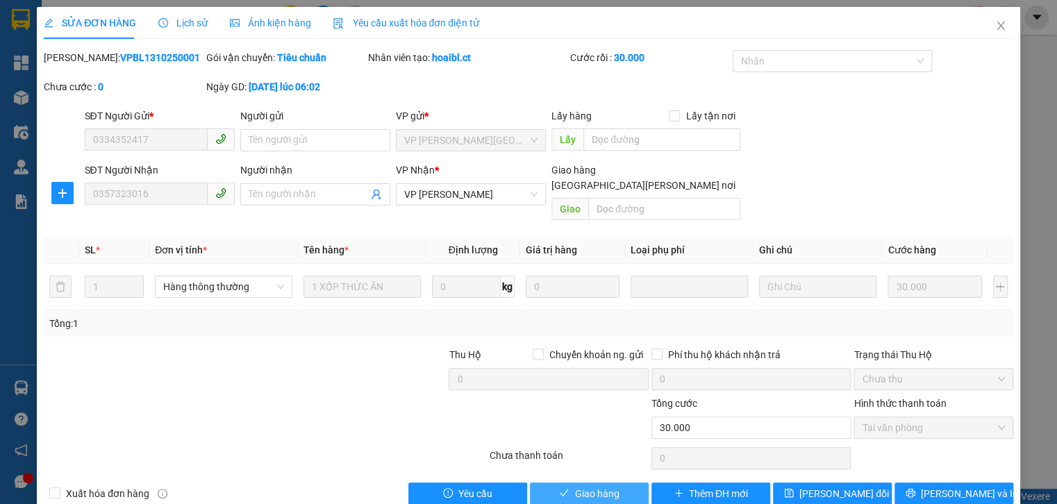
click at [602, 486] on span "Giao hàng" at bounding box center [596, 493] width 44 height 15
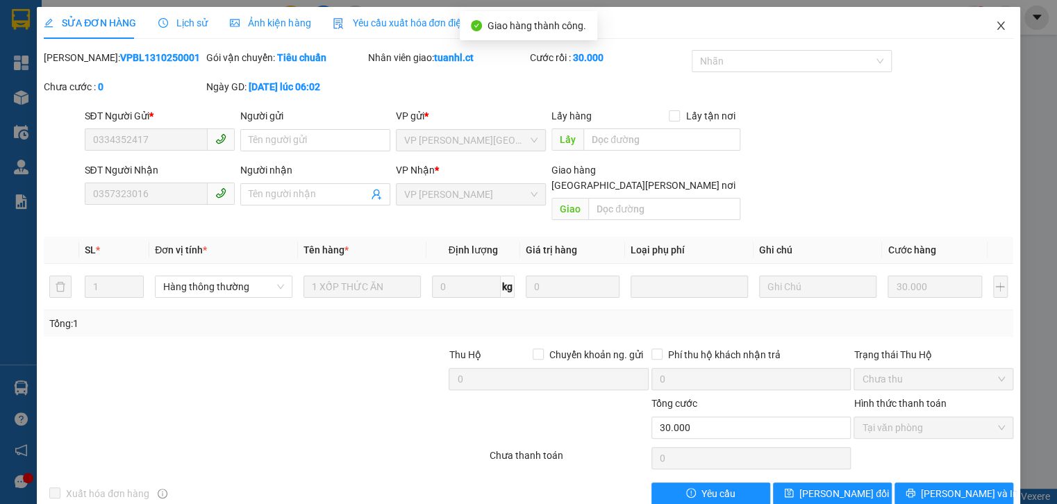
click at [995, 24] on icon "close" at bounding box center [1000, 25] width 11 height 11
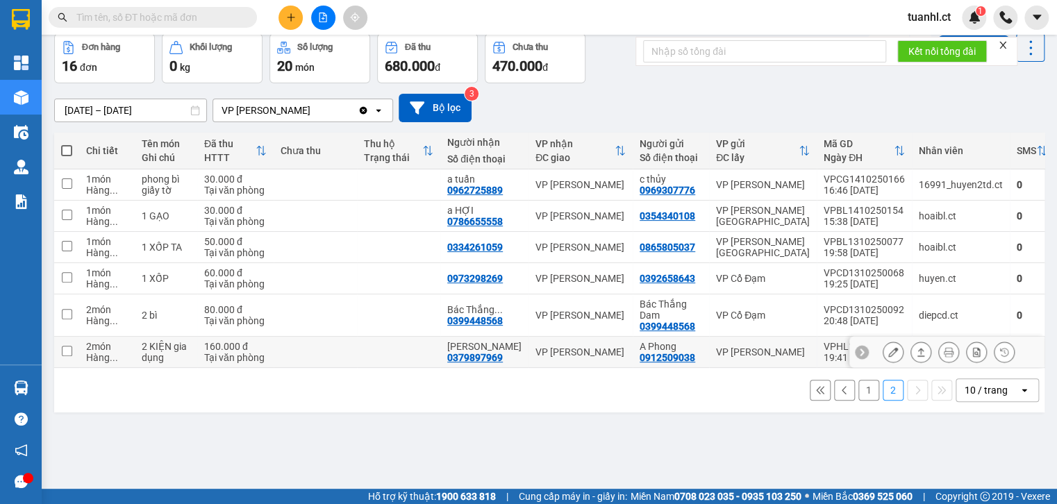
scroll to position [64, 0]
click at [888, 350] on icon at bounding box center [893, 351] width 10 height 10
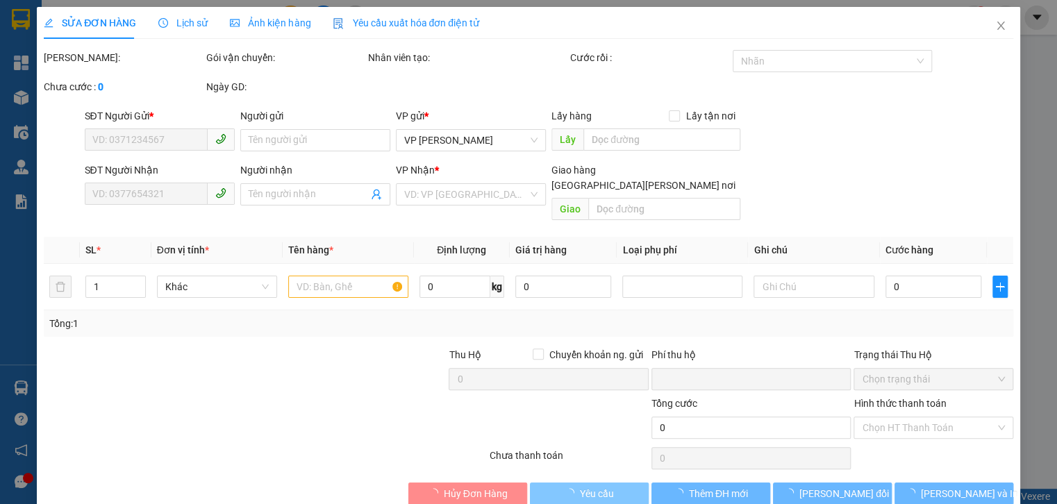
type input "0912509038"
type input "A Phong"
type input "0379897969"
type input "[PERSON_NAME]"
type input "0"
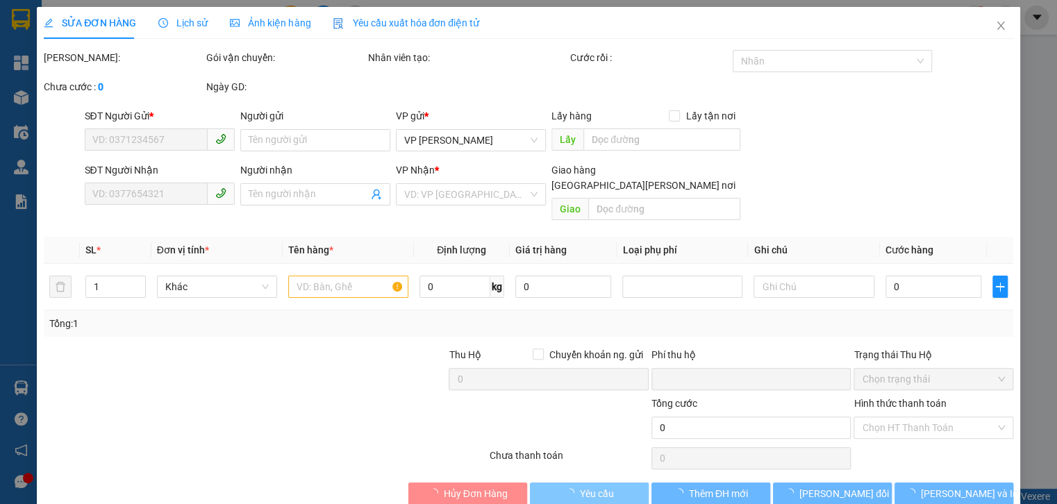
type input "160.000"
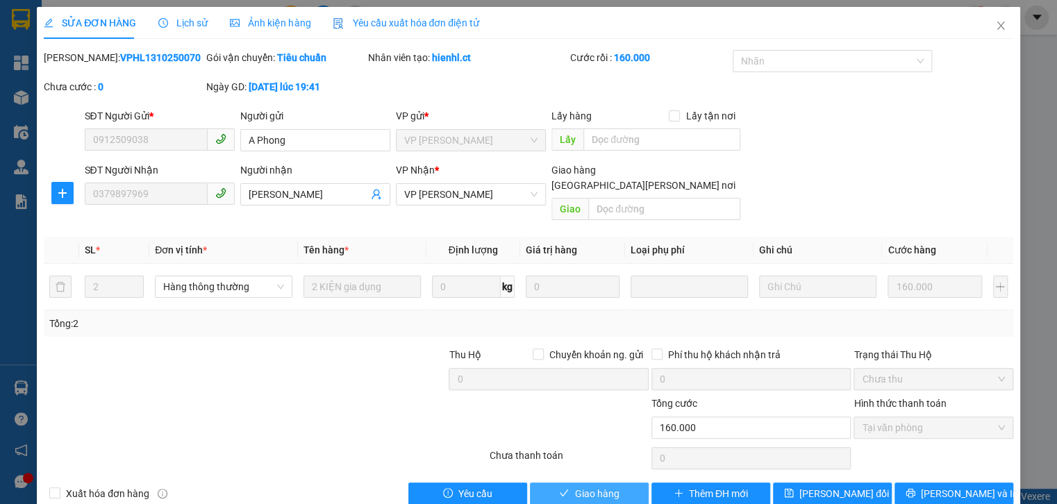
click at [581, 486] on span "Giao hàng" at bounding box center [596, 493] width 44 height 15
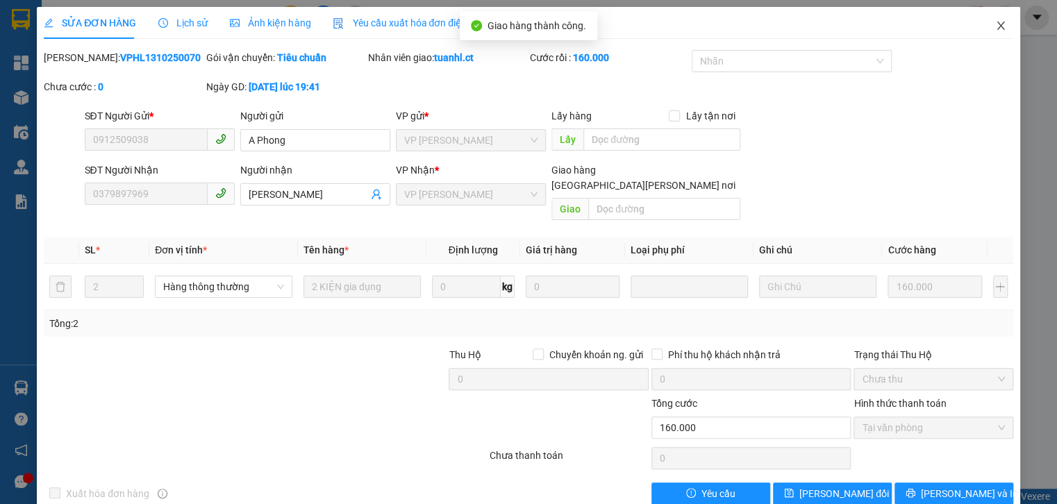
click at [989, 18] on span "Close" at bounding box center [1000, 26] width 39 height 39
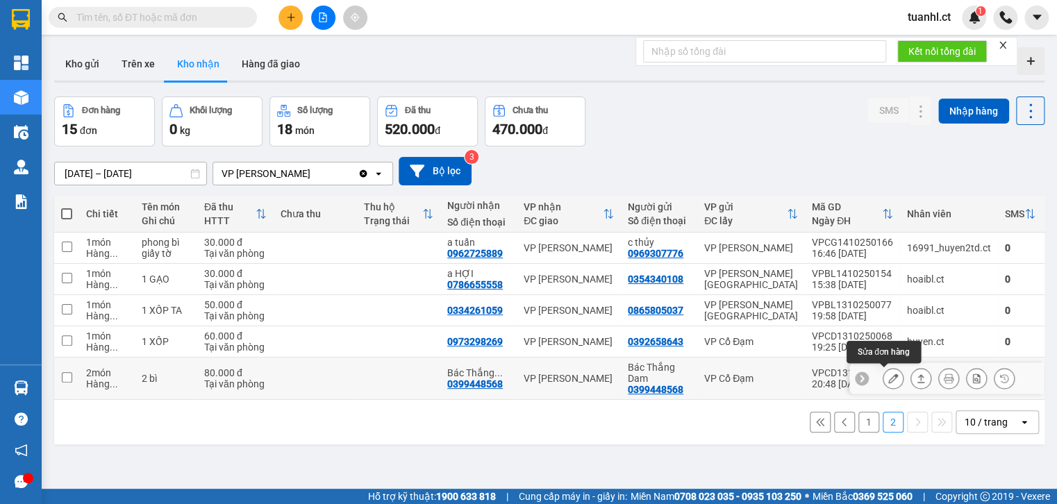
click at [888, 377] on icon at bounding box center [893, 379] width 10 height 10
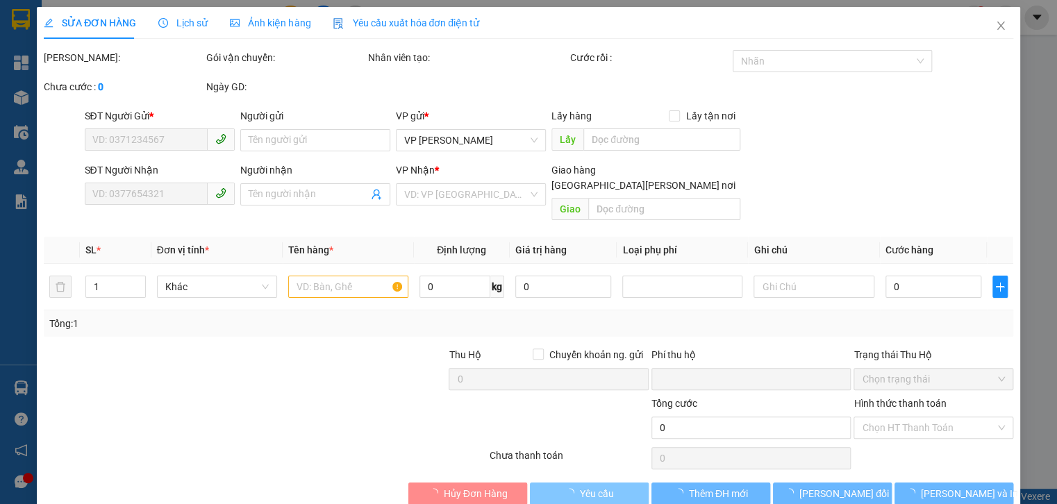
type input "0399448568"
type input "Bác Thắng Dam"
type input "0399448568"
type input "Bác Thắng Dam"
type input "0"
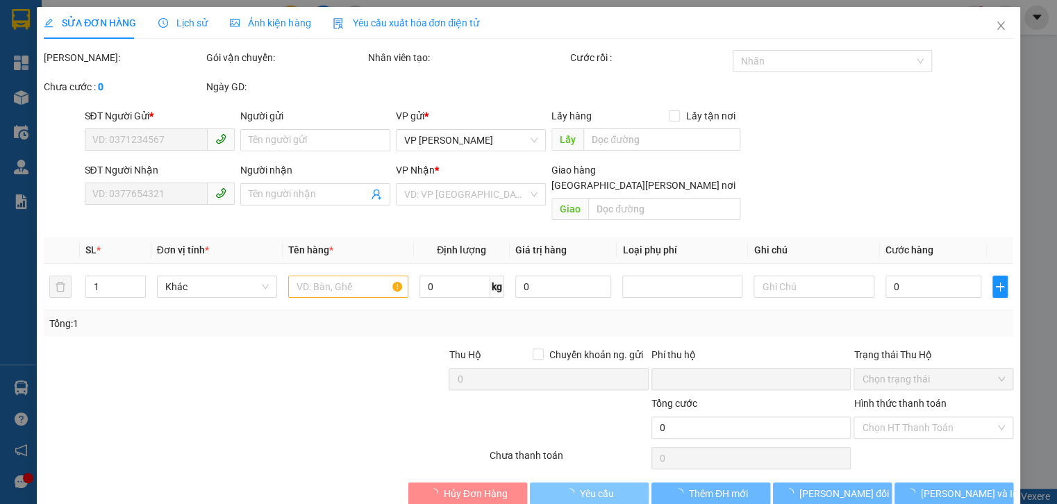
type input "80.000"
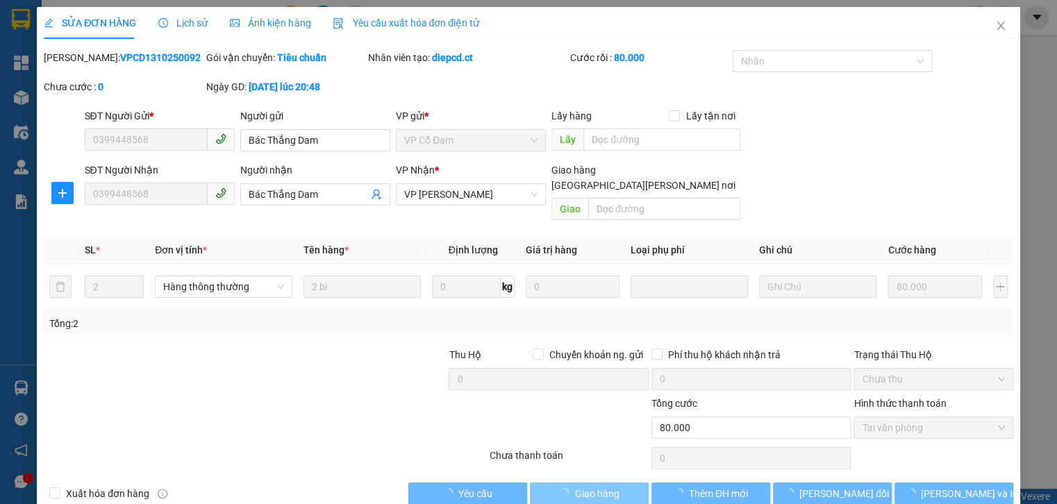
click at [597, 486] on span "Giao hàng" at bounding box center [596, 493] width 44 height 15
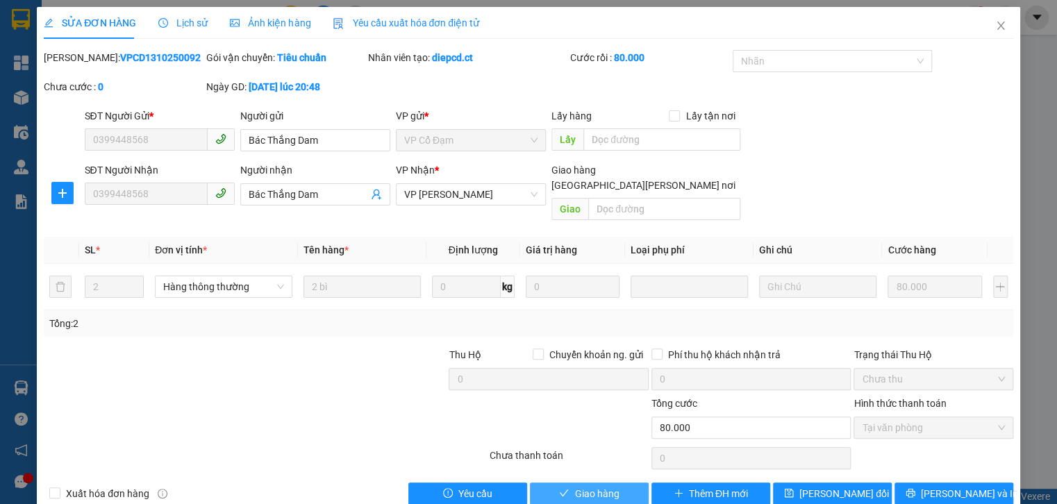
click at [597, 486] on span "Giao hàng" at bounding box center [596, 493] width 44 height 15
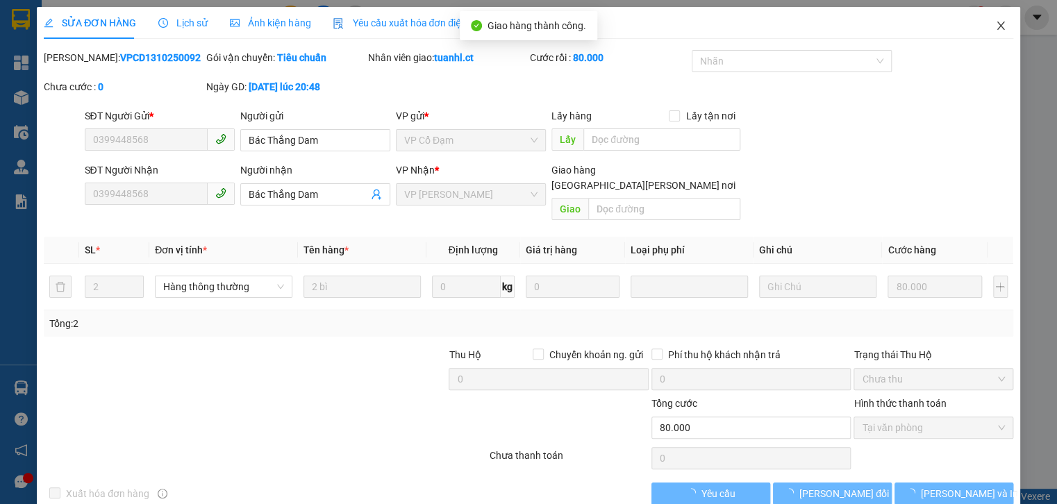
click at [996, 24] on icon "close" at bounding box center [1000, 25] width 11 height 11
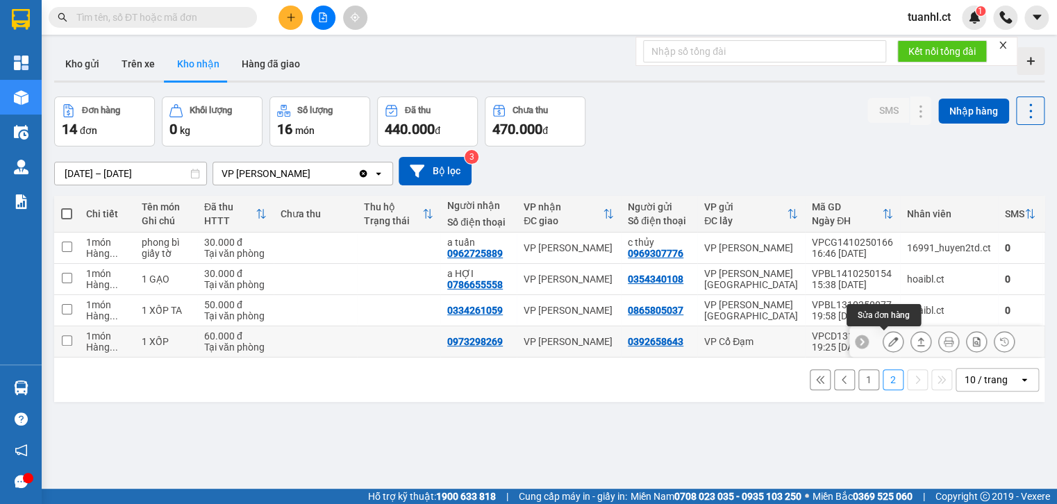
click at [883, 344] on button at bounding box center [892, 342] width 19 height 24
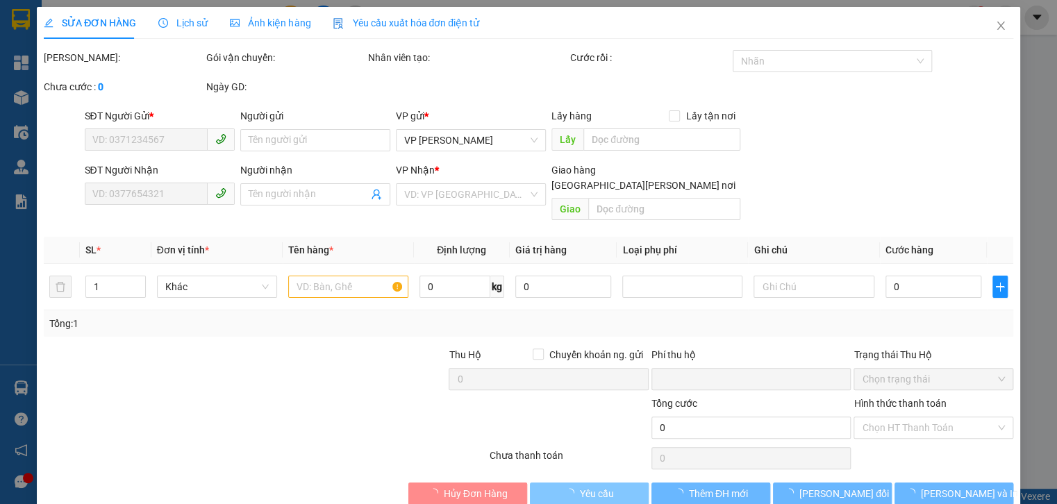
type input "0392658643"
type input "0973298269"
type input "0"
type input "60.000"
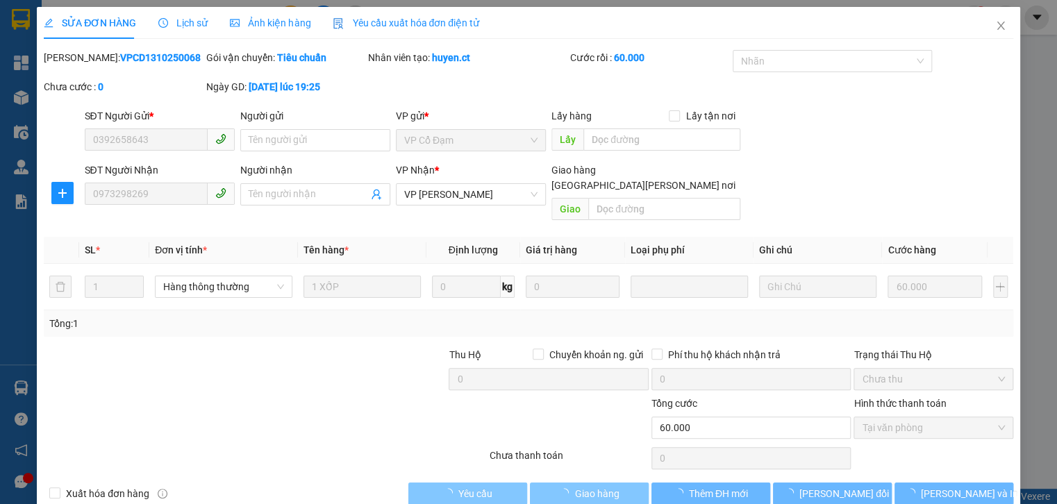
click at [574, 486] on span "Giao hàng" at bounding box center [596, 493] width 44 height 15
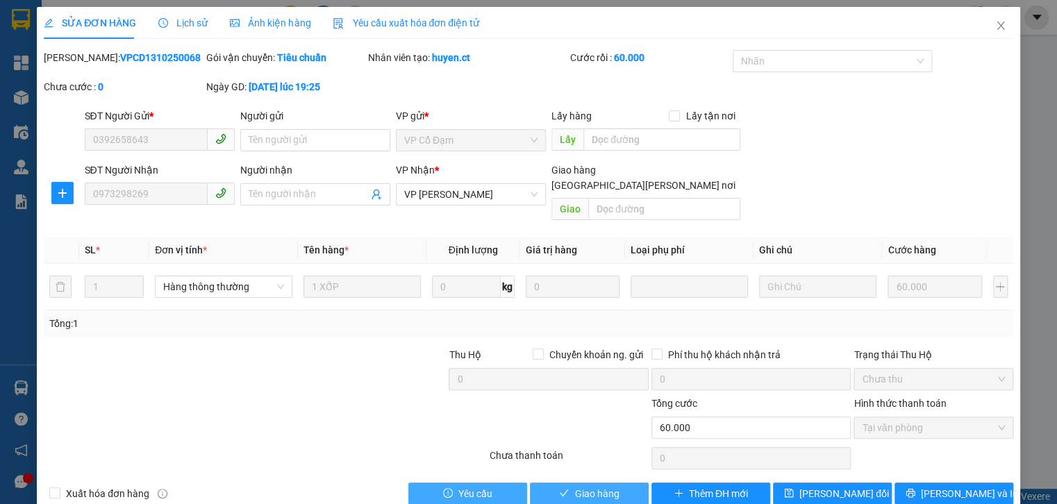
click at [588, 486] on span "Giao hàng" at bounding box center [596, 493] width 44 height 15
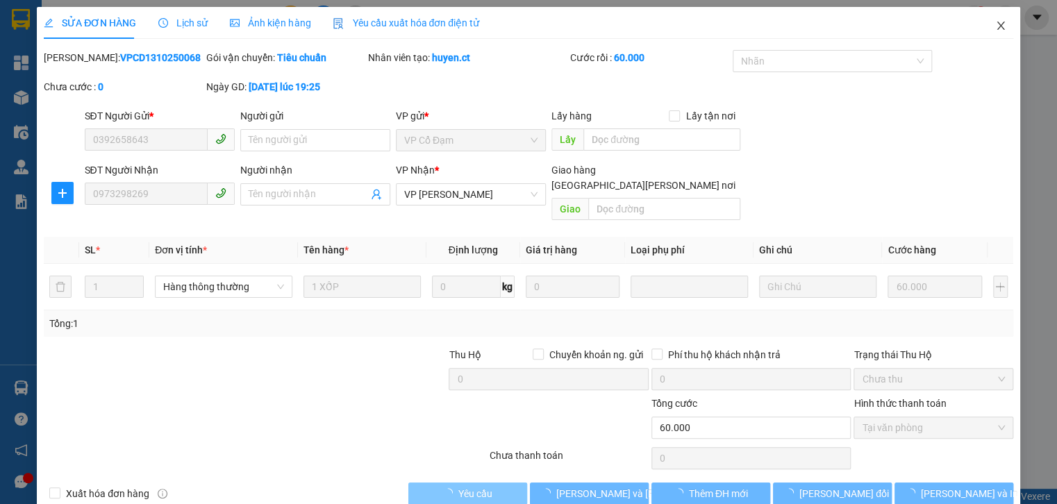
click at [995, 25] on icon "close" at bounding box center [1000, 25] width 11 height 11
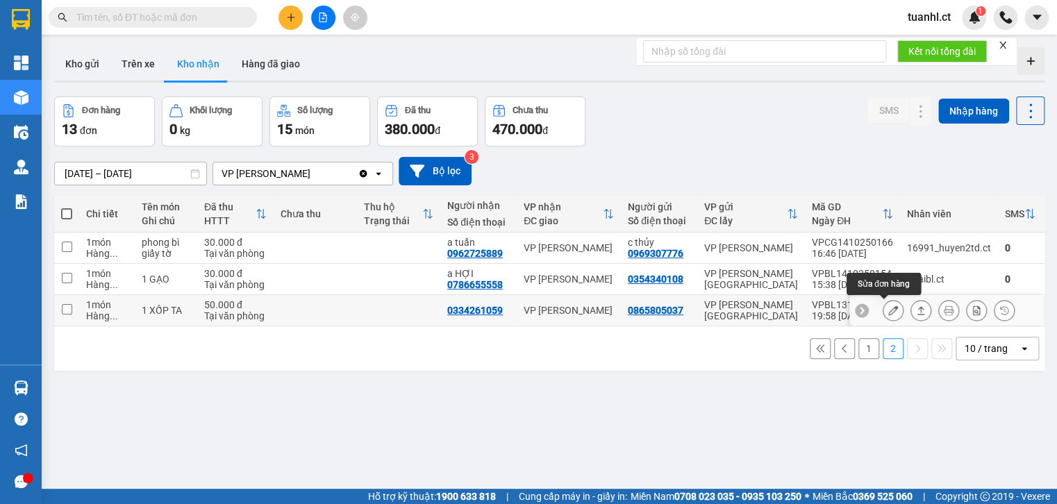
click at [888, 308] on icon at bounding box center [893, 310] width 10 height 10
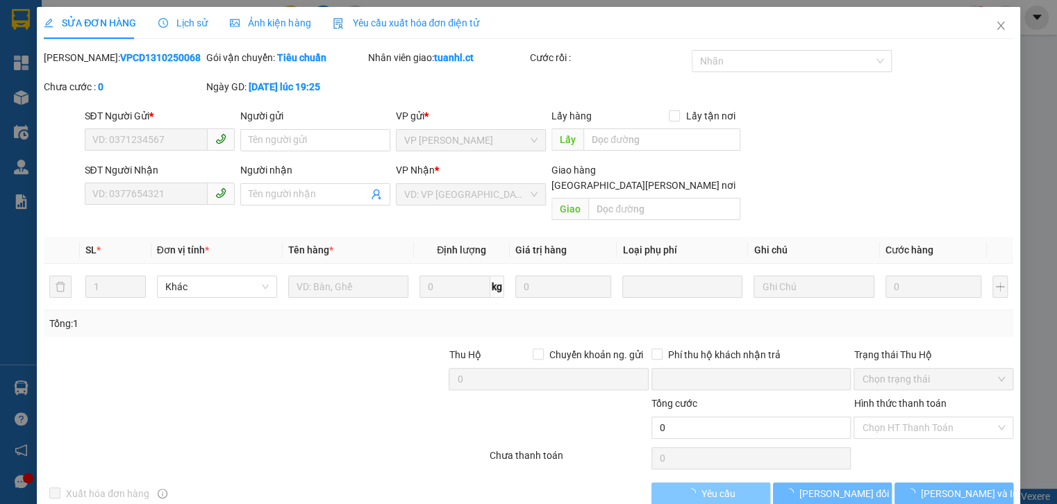
type input "0865805037"
type input "0334261059"
type input "0"
type input "50.000"
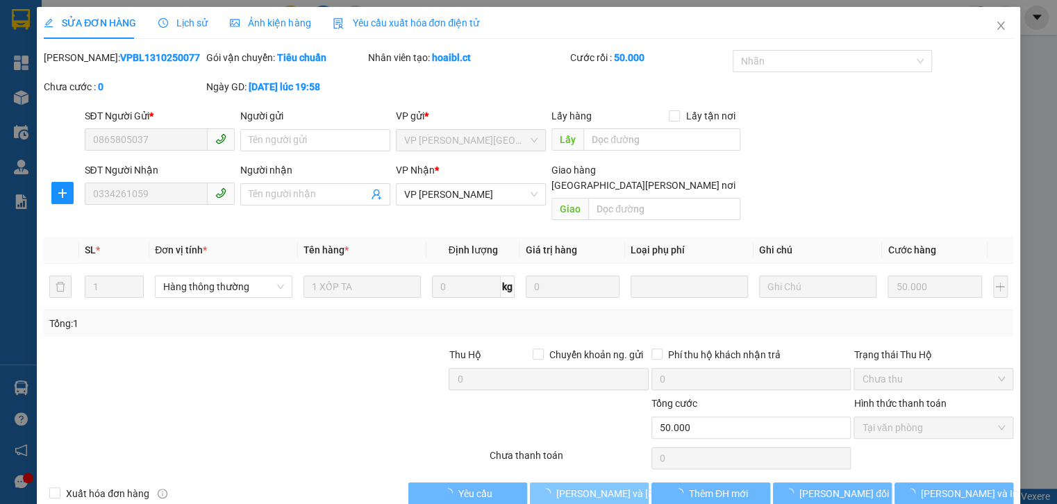
click at [587, 486] on span "[PERSON_NAME] và Giao hàng" at bounding box center [649, 493] width 187 height 15
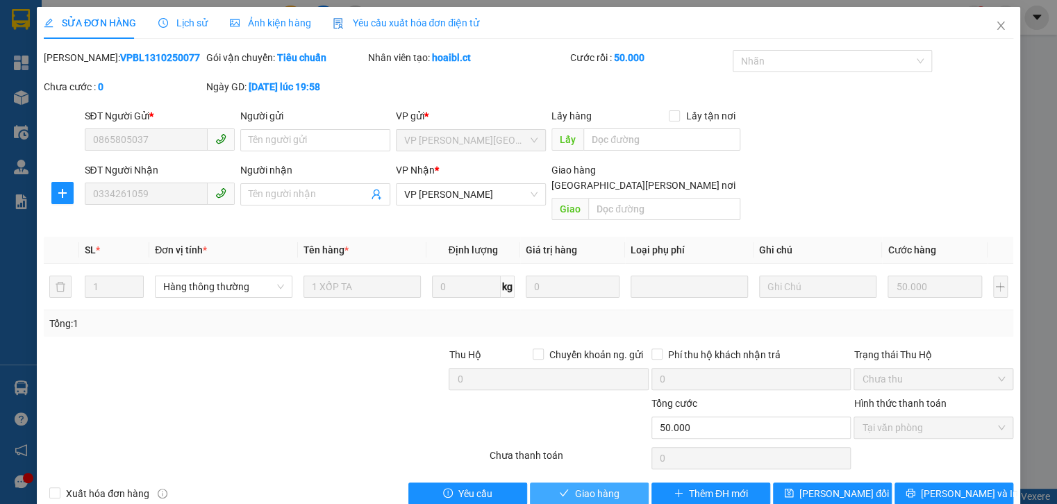
click at [583, 486] on span "Giao hàng" at bounding box center [596, 493] width 44 height 15
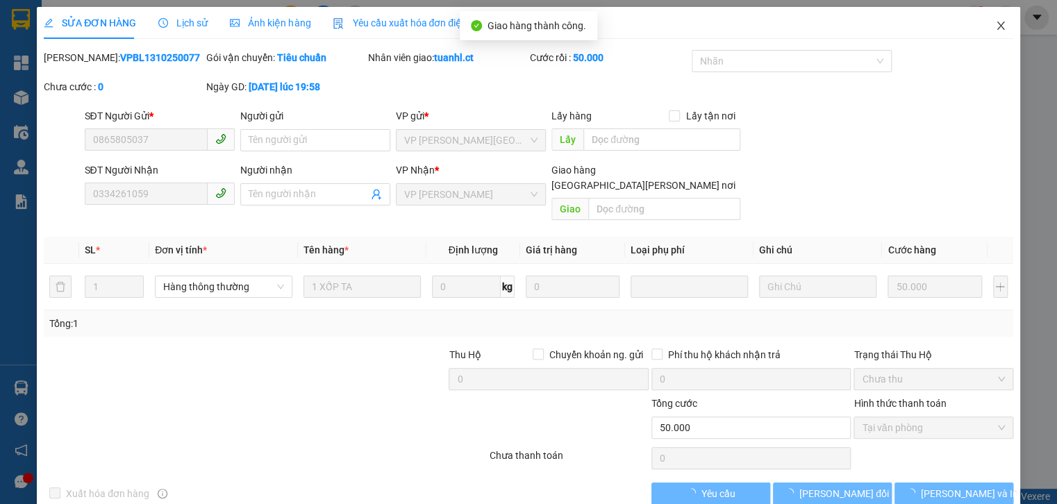
click at [995, 26] on icon "close" at bounding box center [1000, 25] width 11 height 11
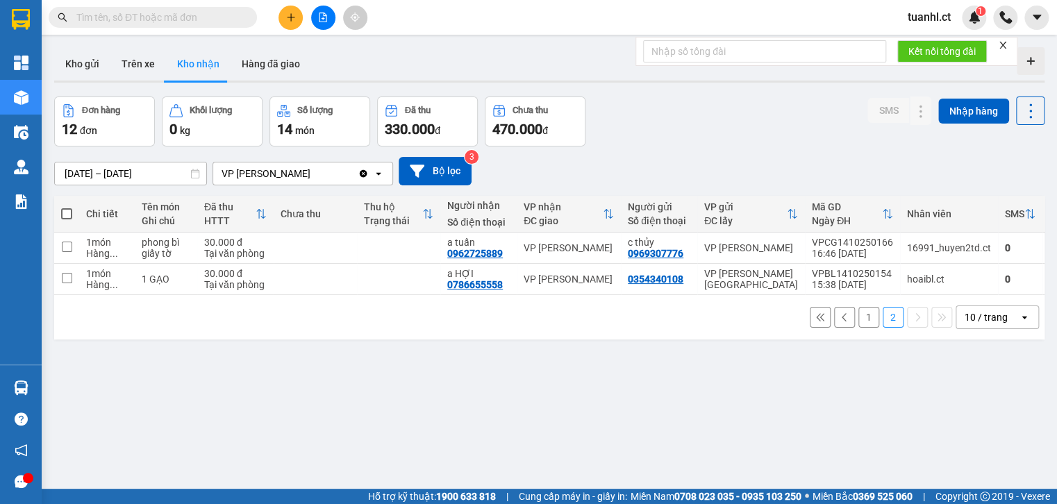
click at [858, 317] on button "1" at bounding box center [868, 317] width 21 height 21
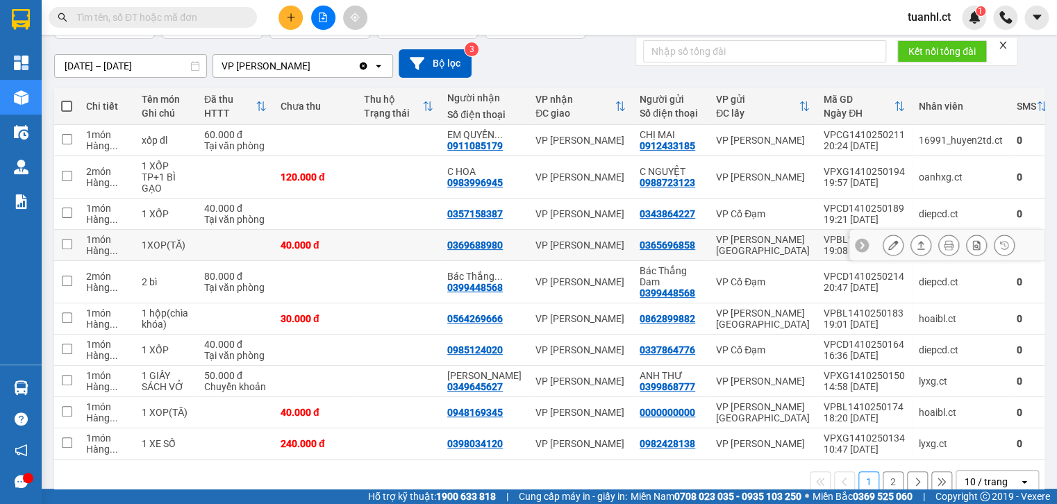
scroll to position [139, 0]
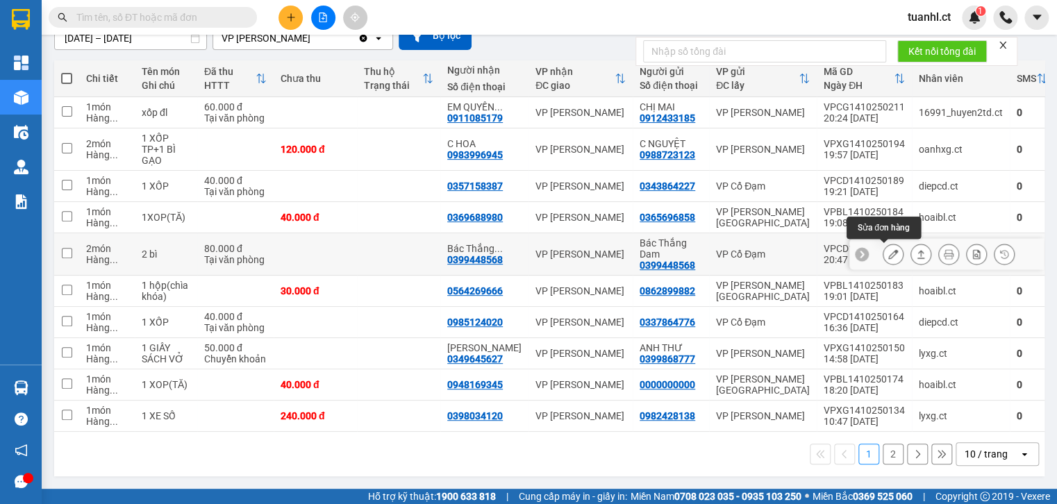
click at [888, 253] on icon at bounding box center [893, 254] width 10 height 10
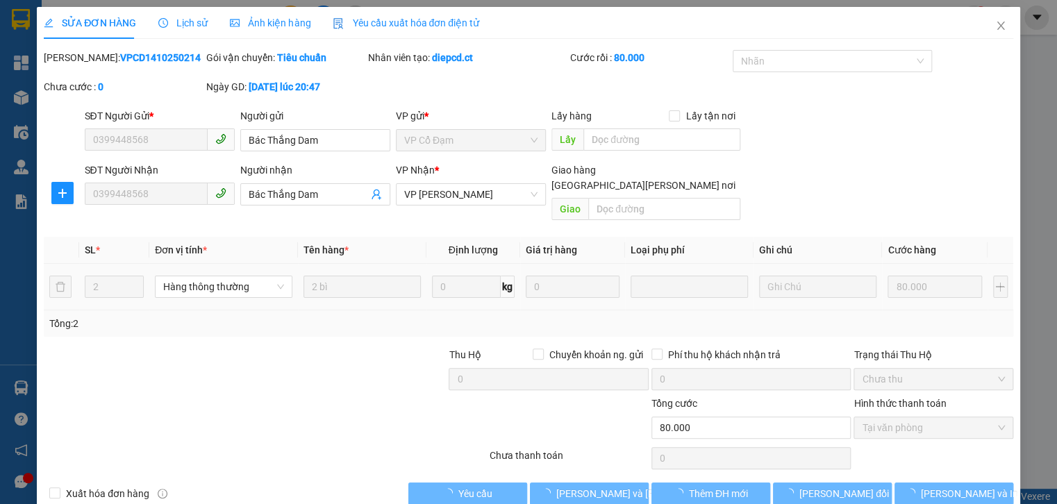
type input "0399448568"
type input "Bác Thắng Dam"
type input "0399448568"
type input "Bác Thắng Dam"
type input "0"
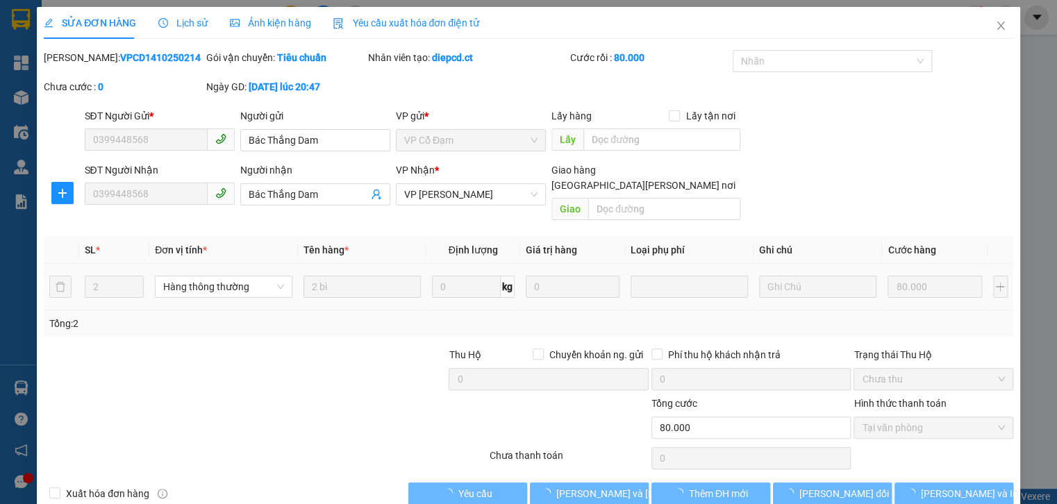
type input "80.000"
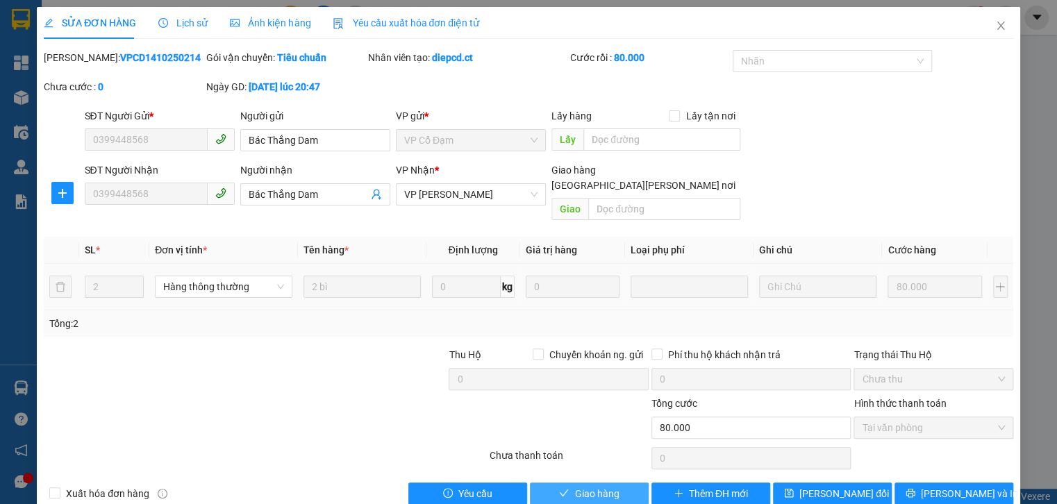
click at [603, 486] on span "Giao hàng" at bounding box center [596, 493] width 44 height 15
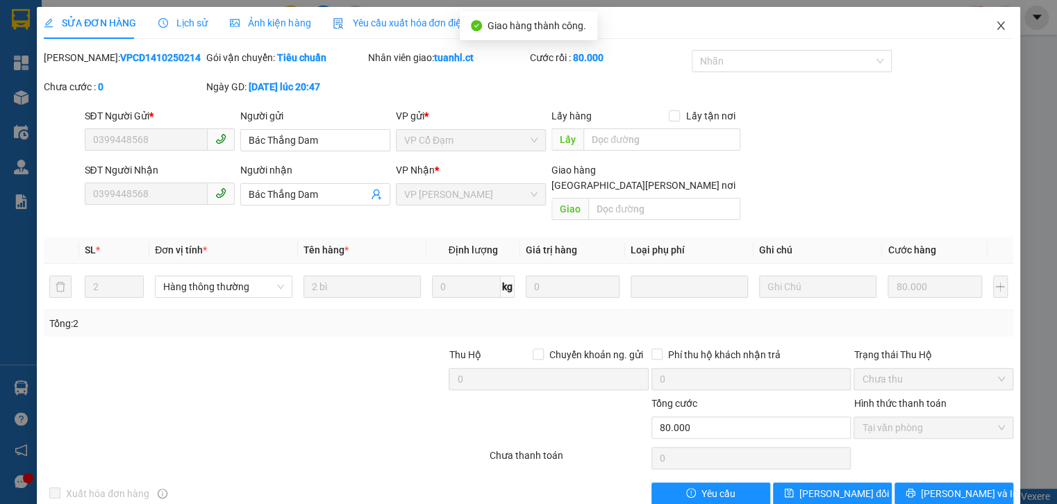
click at [996, 28] on icon "close" at bounding box center [1000, 25] width 11 height 11
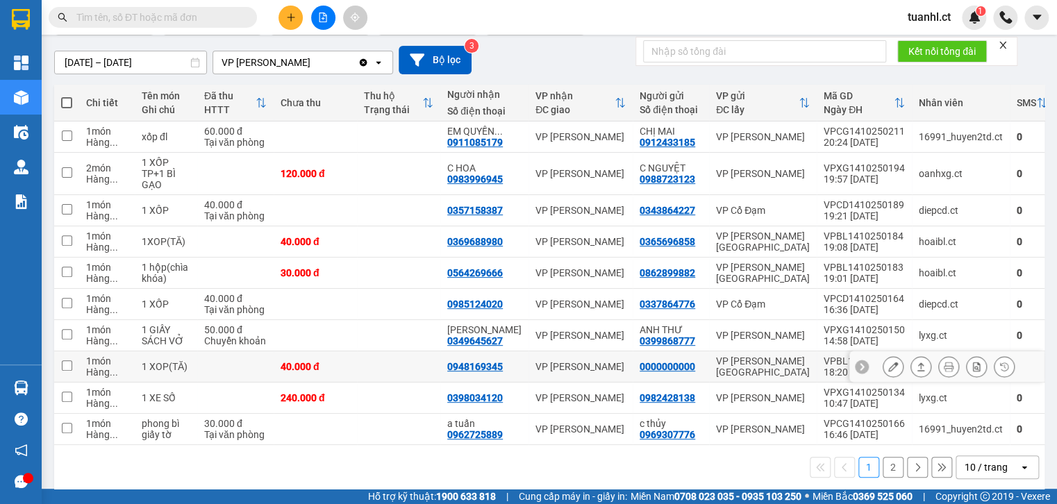
scroll to position [128, 0]
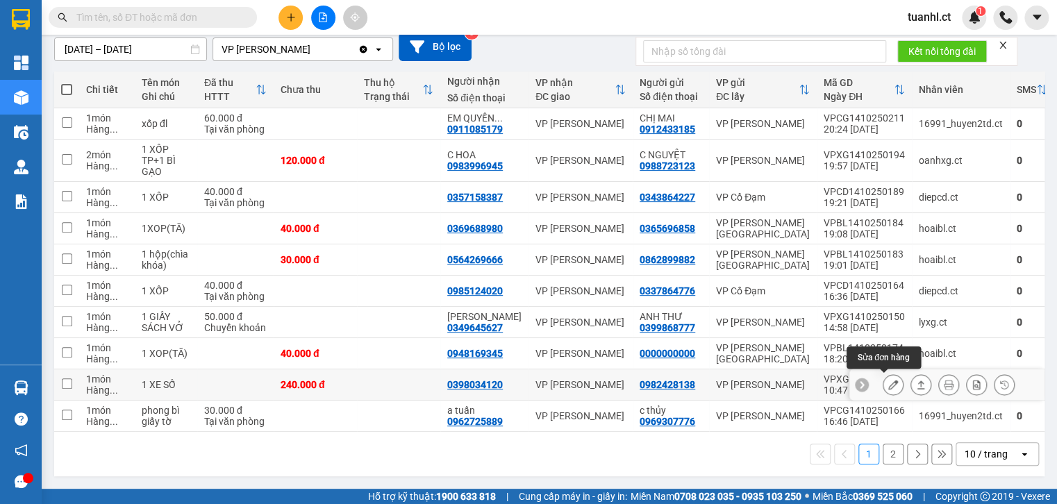
click at [888, 380] on icon at bounding box center [893, 385] width 10 height 10
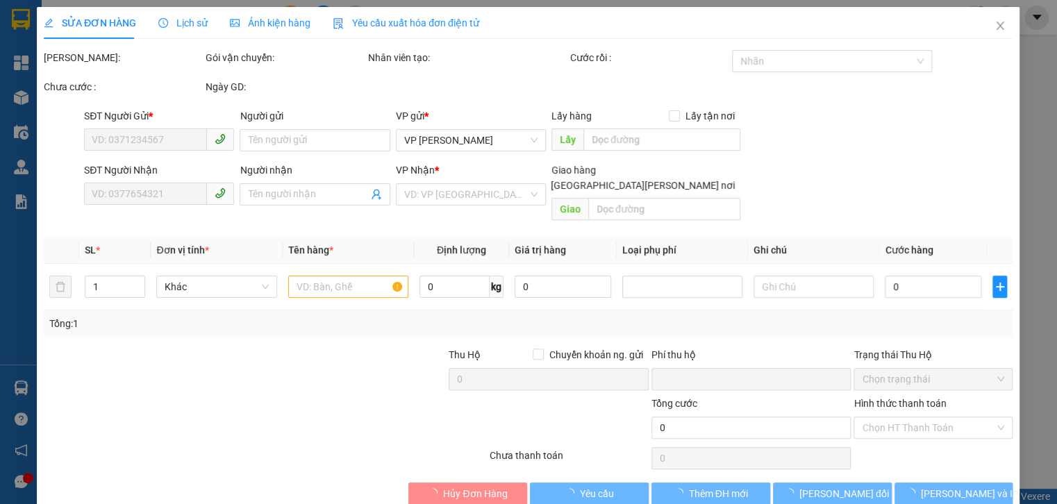
type input "0982428138"
type input "0398034120"
type input "0"
type input "240.000"
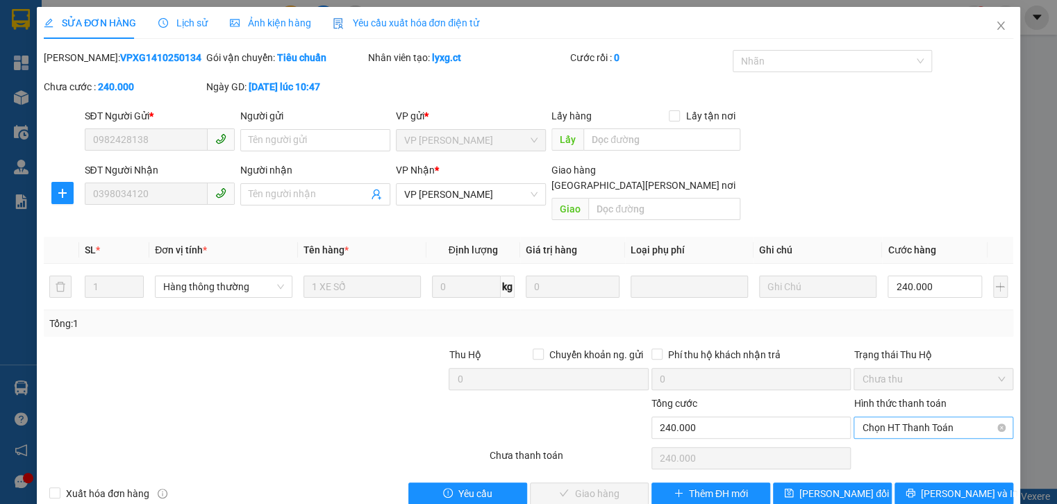
click at [894, 419] on span "Chọn HT Thanh Toán" at bounding box center [933, 427] width 142 height 21
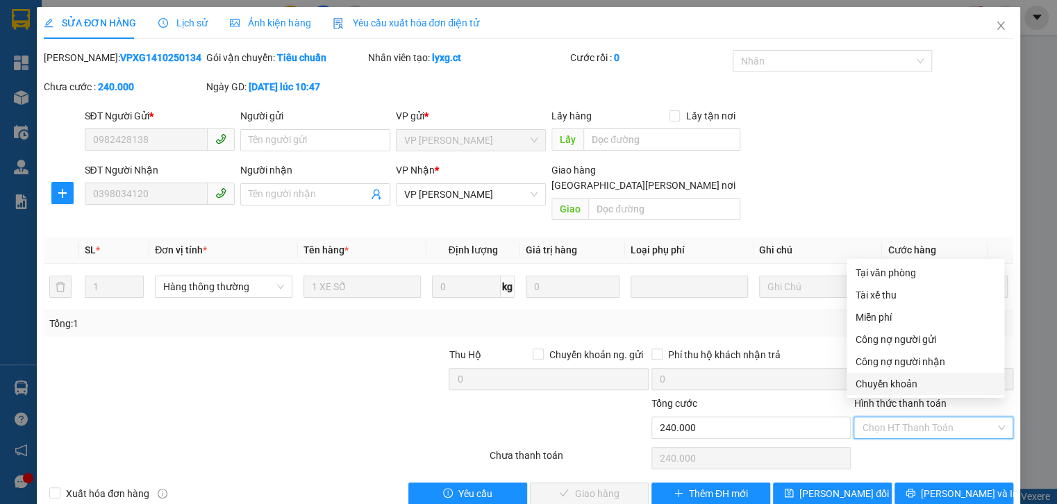
click at [883, 389] on div "Chuyển khoản" at bounding box center [925, 383] width 141 height 15
type input "0"
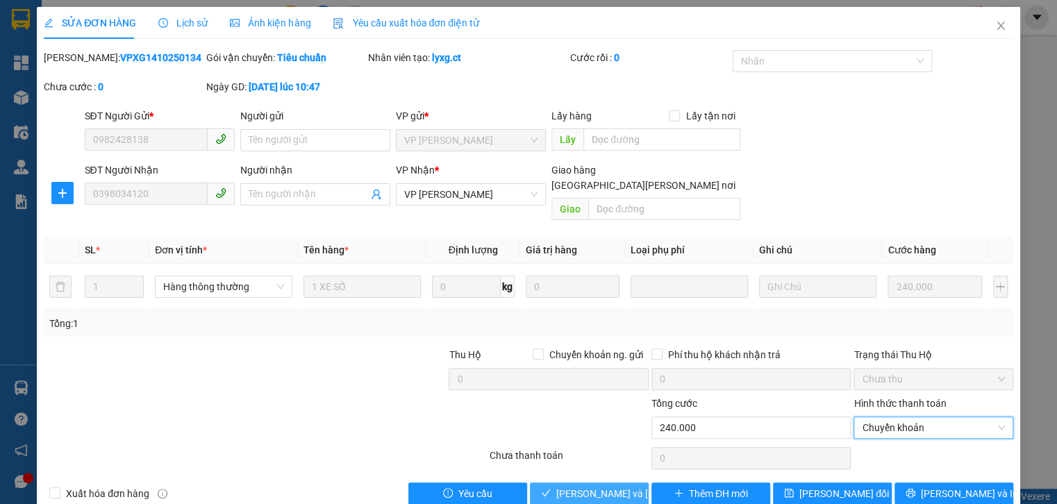
click at [601, 486] on span "[PERSON_NAME] và Giao hàng" at bounding box center [649, 493] width 187 height 15
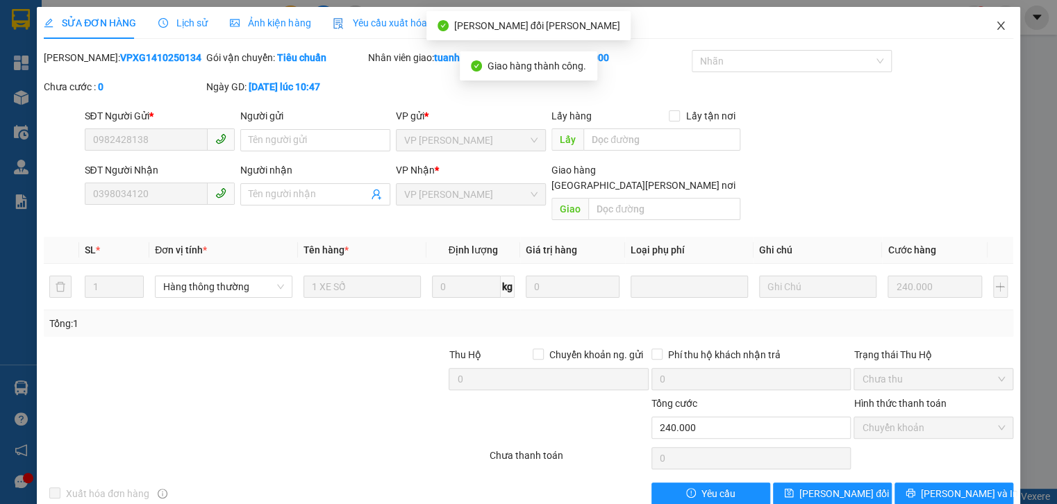
click at [995, 26] on icon "close" at bounding box center [1000, 25] width 11 height 11
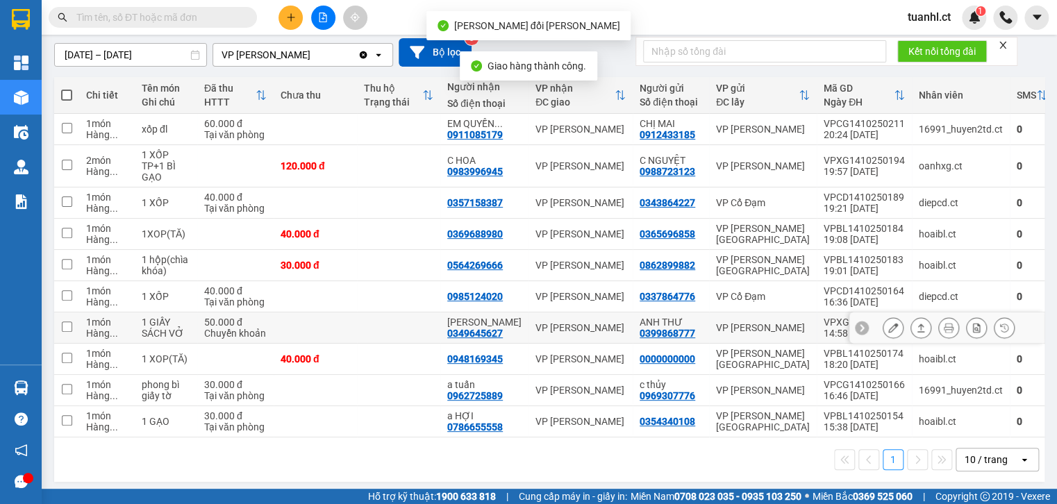
scroll to position [128, 0]
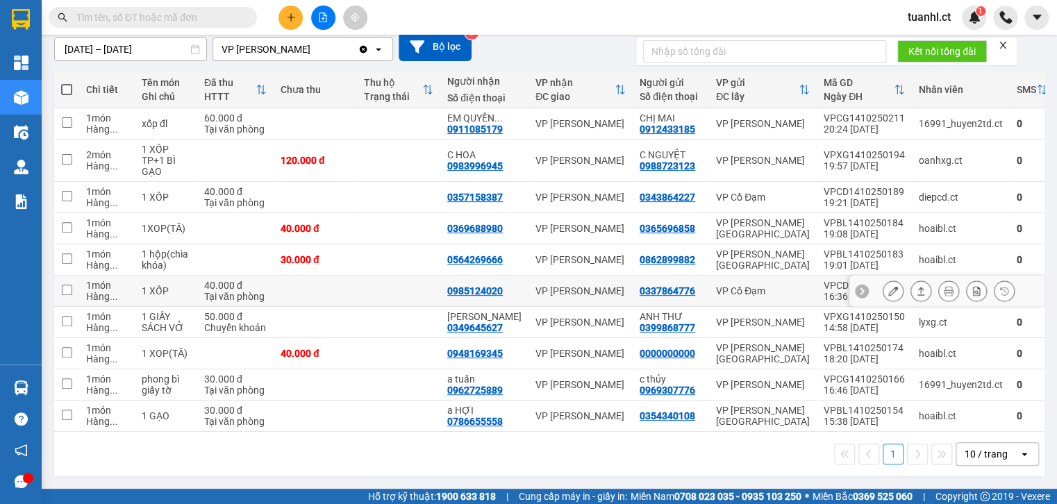
click at [888, 286] on icon at bounding box center [893, 291] width 10 height 10
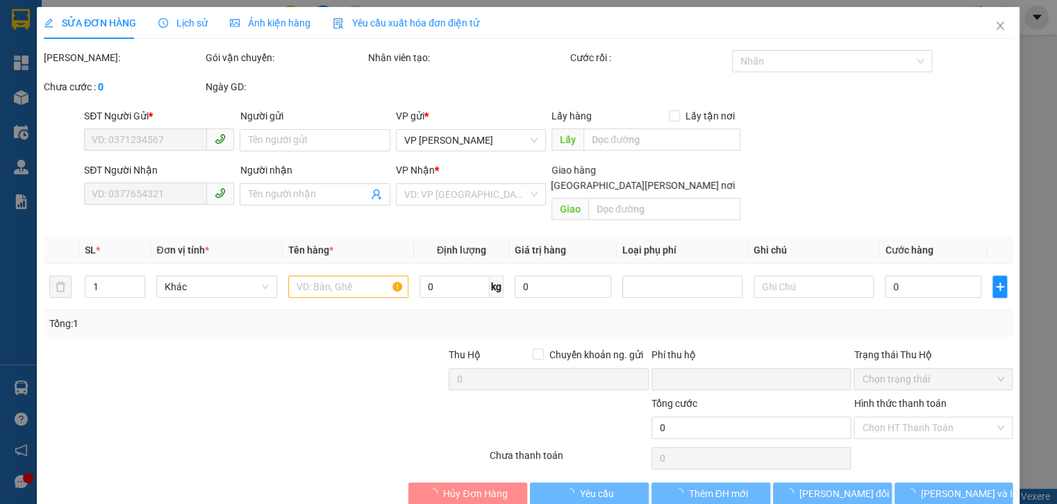
type input "0337864776"
type input "0985124020"
type input "0"
type input "40.000"
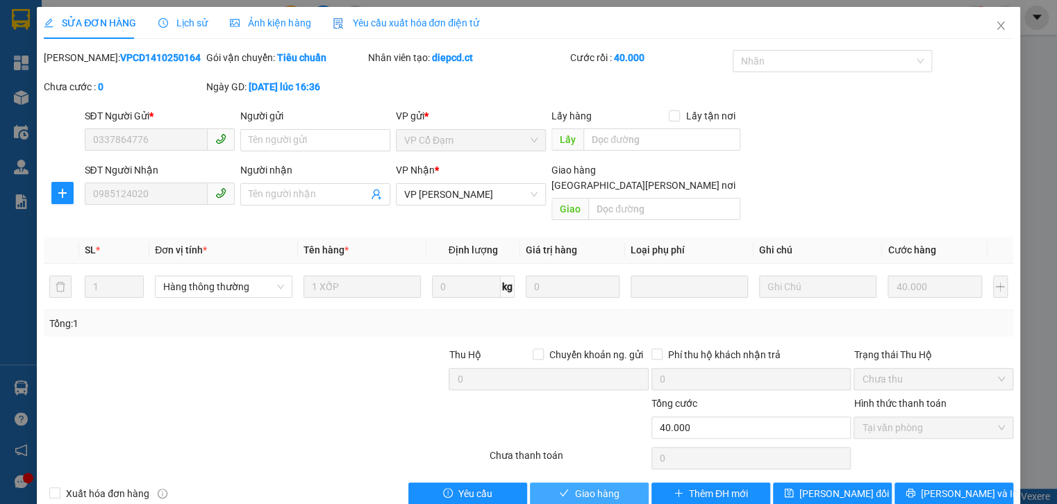
click at [600, 486] on span "Giao hàng" at bounding box center [596, 493] width 44 height 15
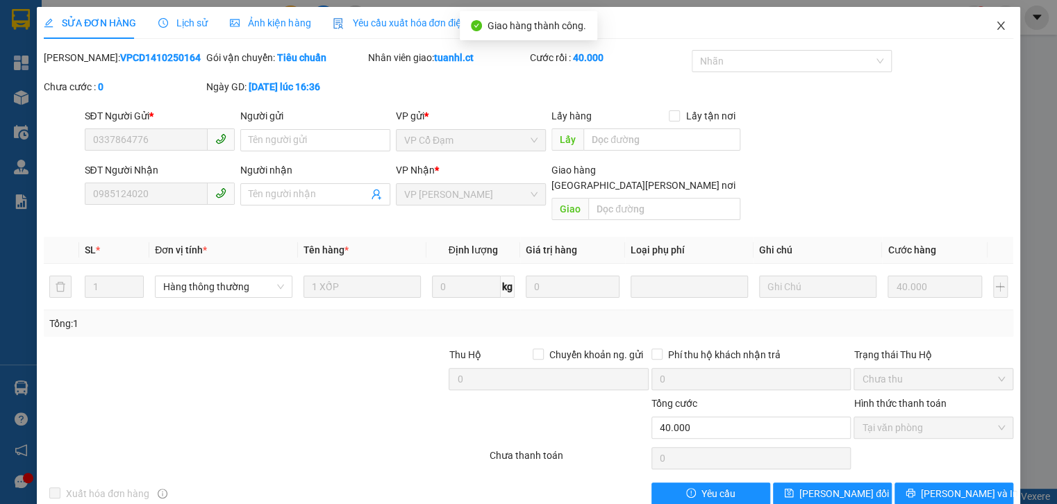
click at [995, 24] on icon "close" at bounding box center [1000, 25] width 11 height 11
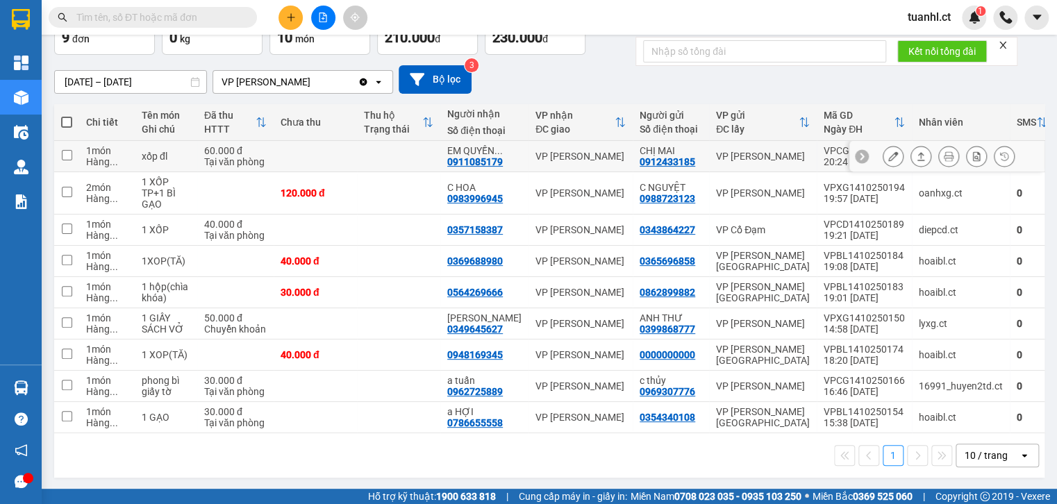
scroll to position [97, 0]
